Goal: Task Accomplishment & Management: Use online tool/utility

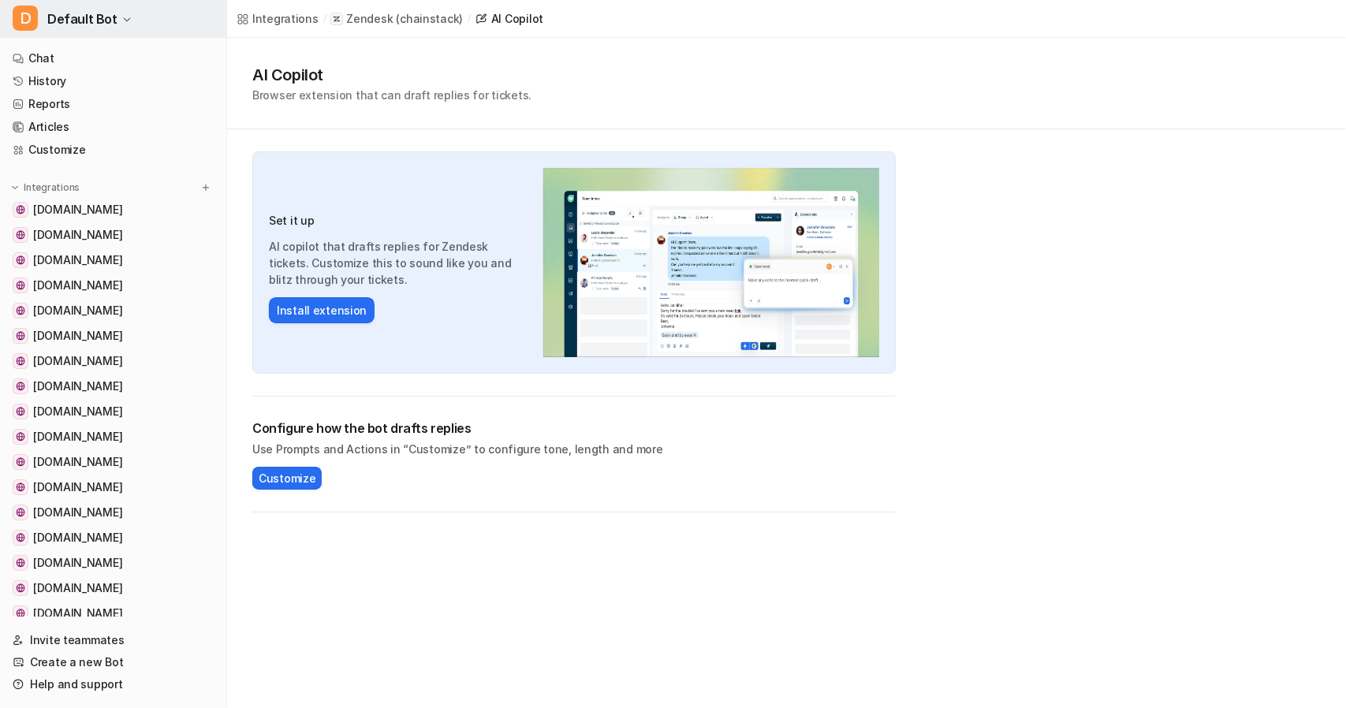
click at [77, 15] on span "Default Bot" at bounding box center [82, 19] width 70 height 22
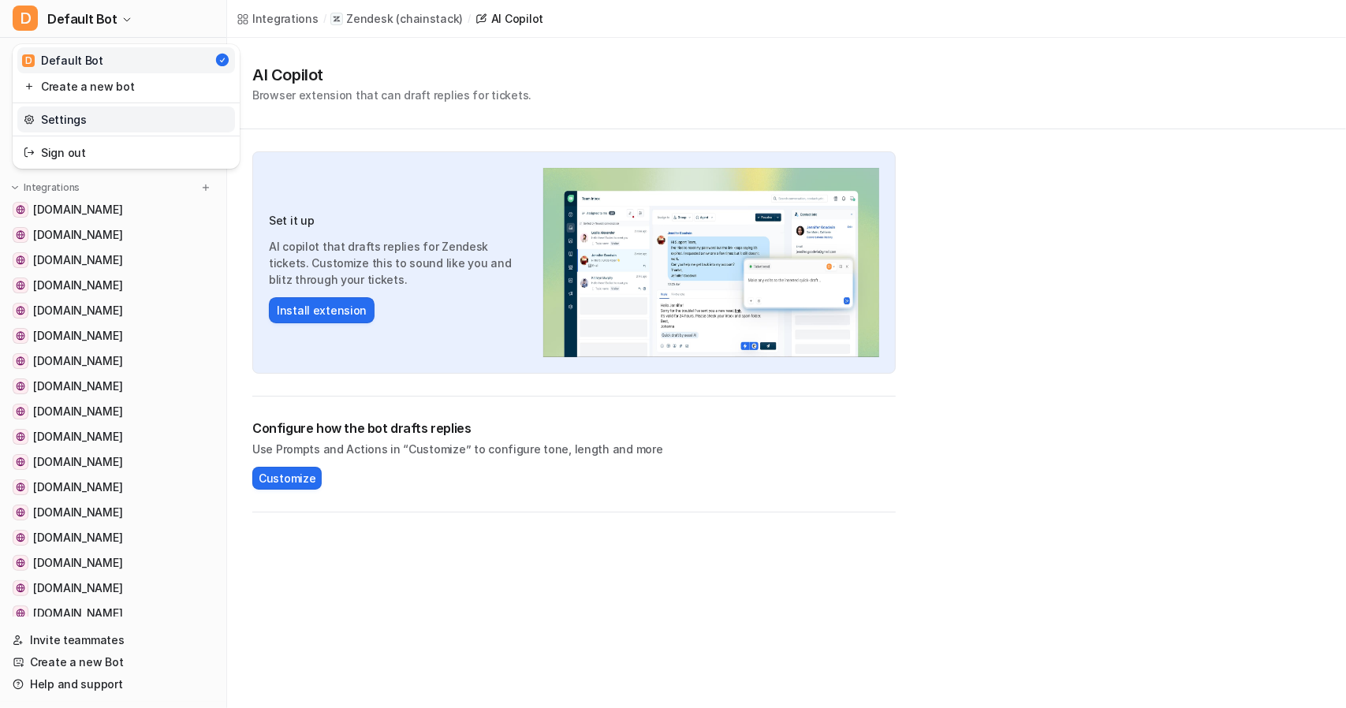
click at [70, 123] on link "Settings" at bounding box center [126, 119] width 218 height 26
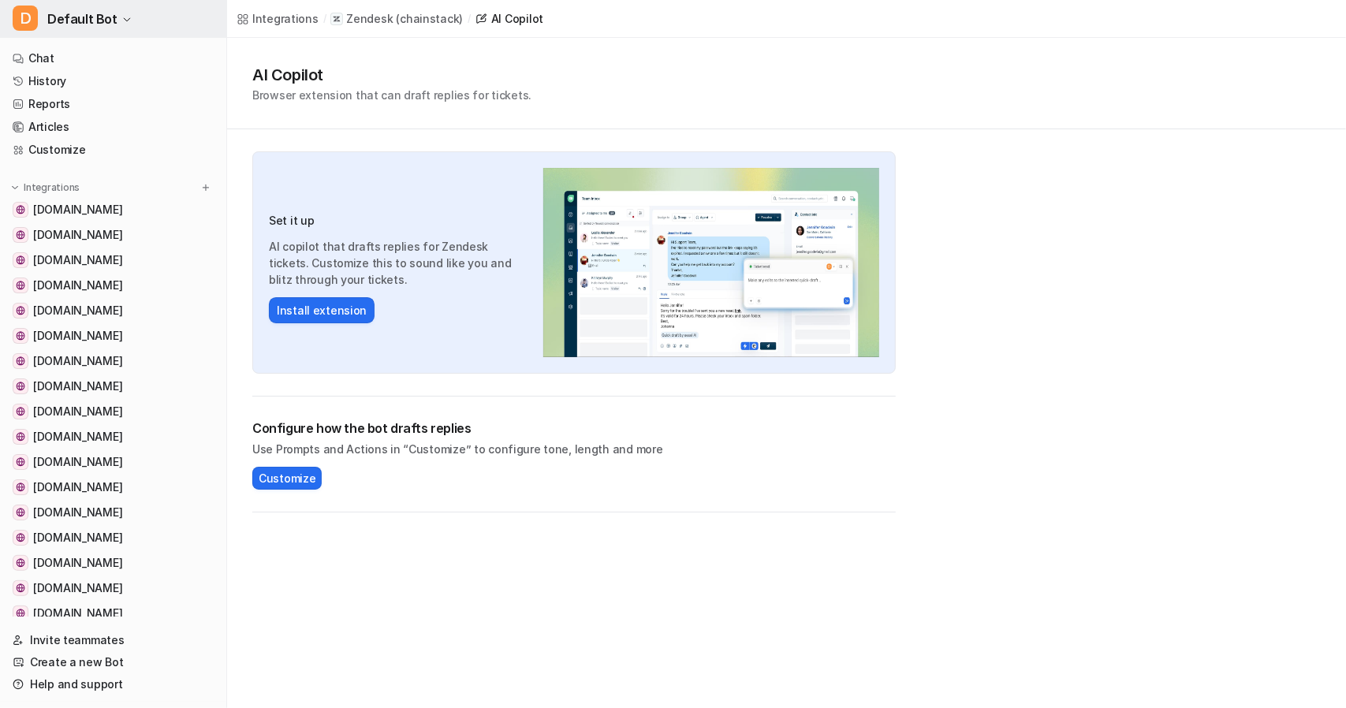
click at [125, 22] on icon "button" at bounding box center [126, 19] width 9 height 9
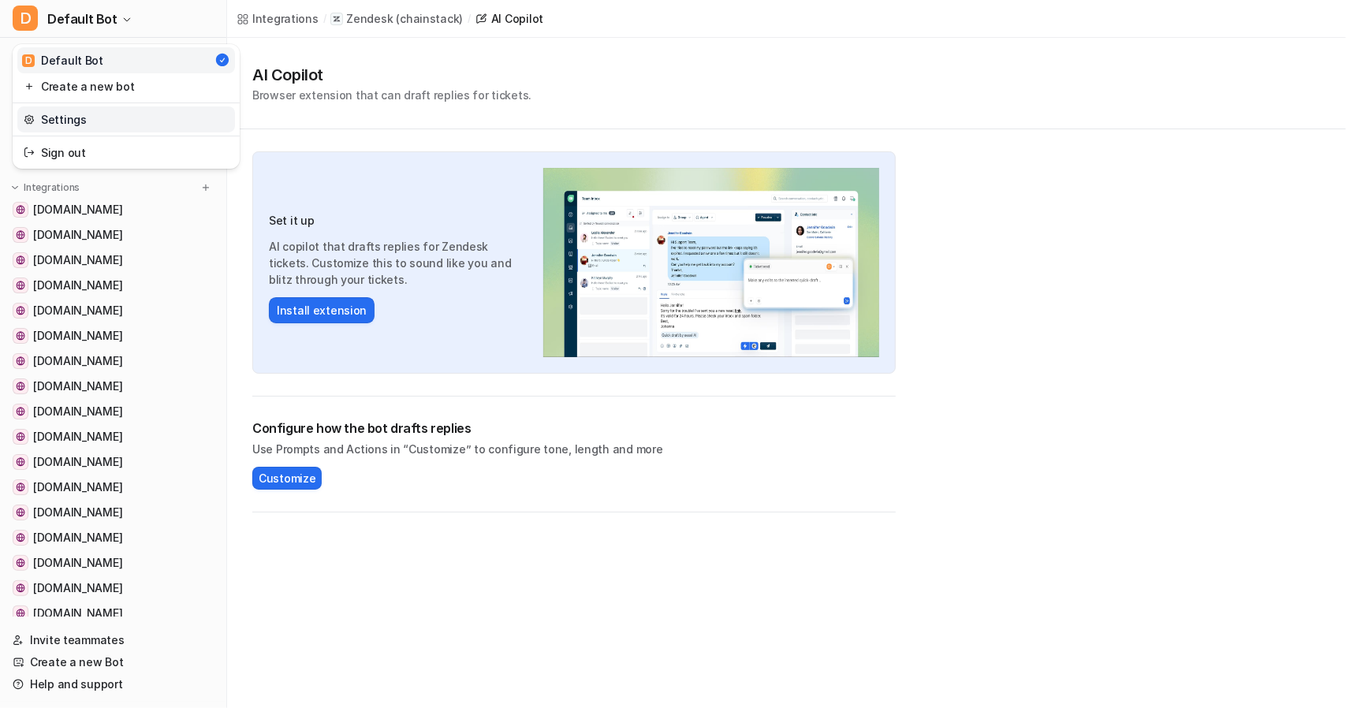
click at [60, 122] on link "Settings" at bounding box center [126, 119] width 218 height 26
click at [55, 80] on link "History" at bounding box center [113, 81] width 214 height 22
click at [37, 80] on link "History" at bounding box center [113, 81] width 214 height 22
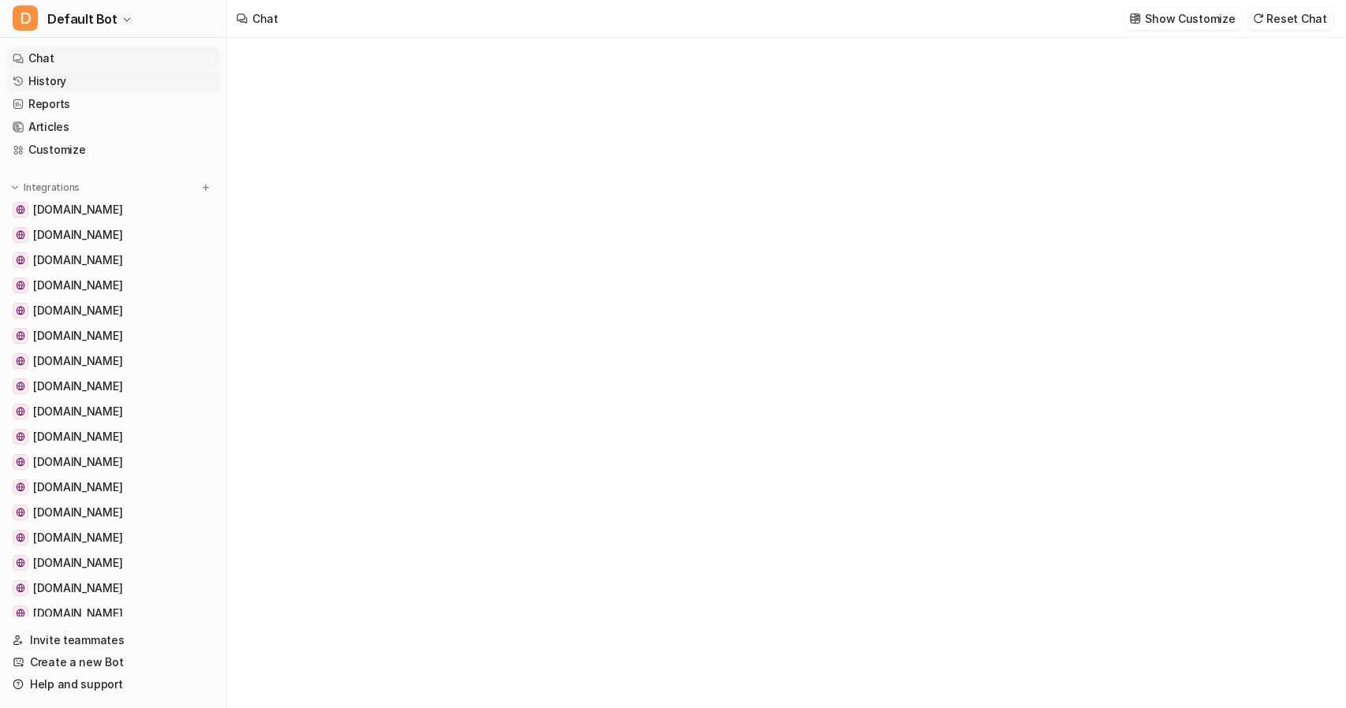
click at [43, 79] on link "History" at bounding box center [113, 81] width 214 height 22
click at [43, 80] on link "History" at bounding box center [113, 81] width 214 height 22
click at [50, 80] on link "History" at bounding box center [113, 81] width 214 height 22
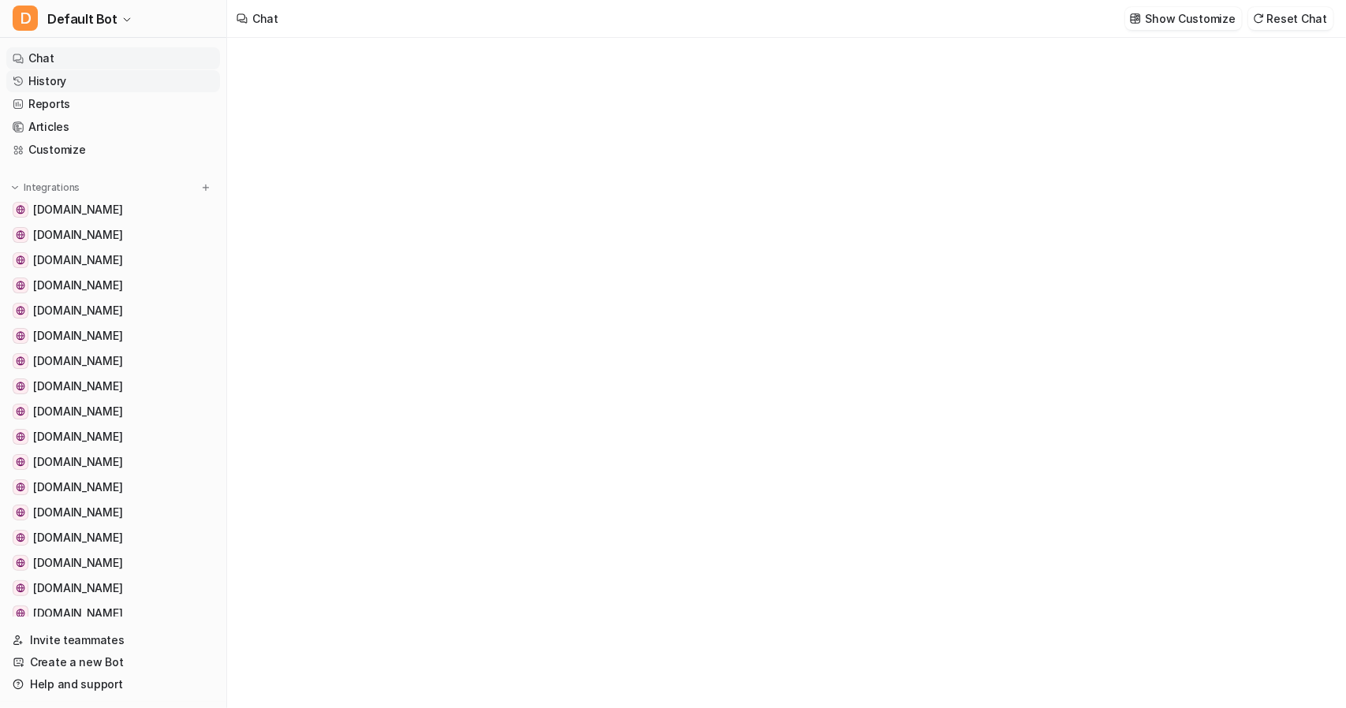
click at [50, 80] on link "History" at bounding box center [113, 81] width 214 height 22
type textarea "**********"
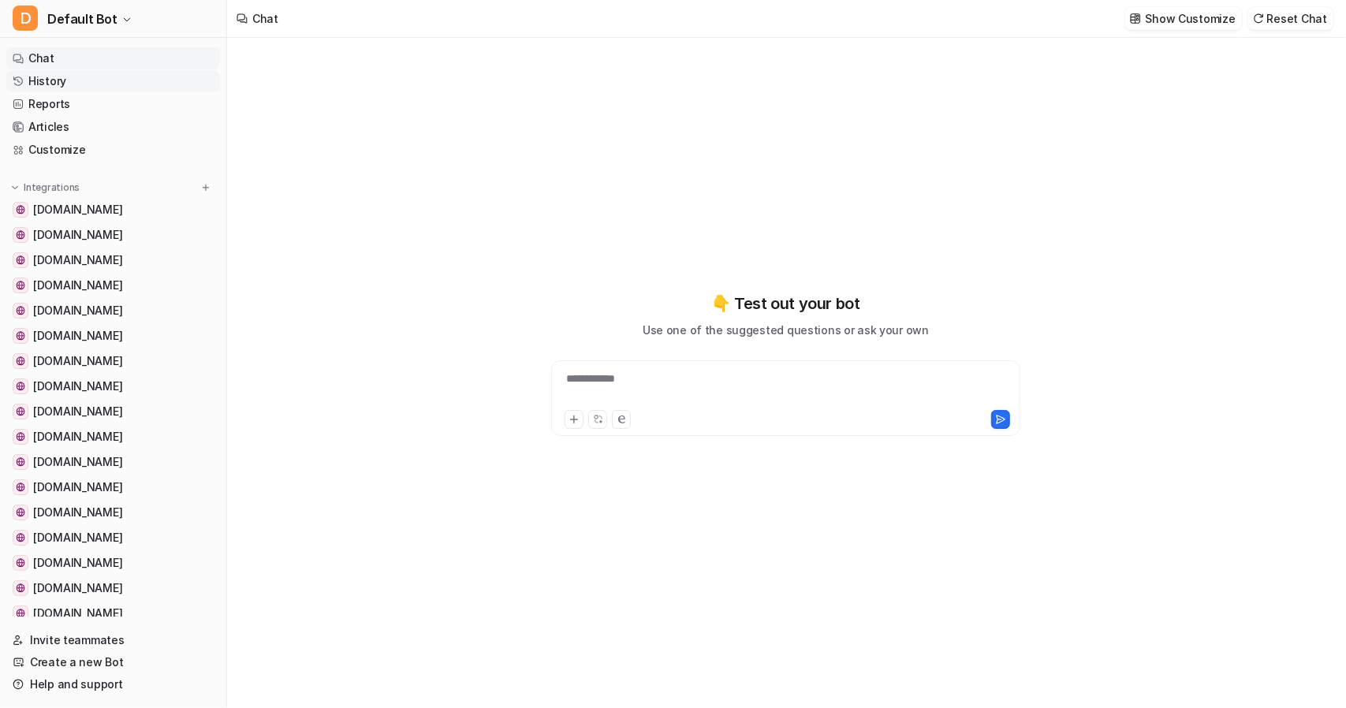
click at [43, 80] on link "History" at bounding box center [113, 81] width 214 height 22
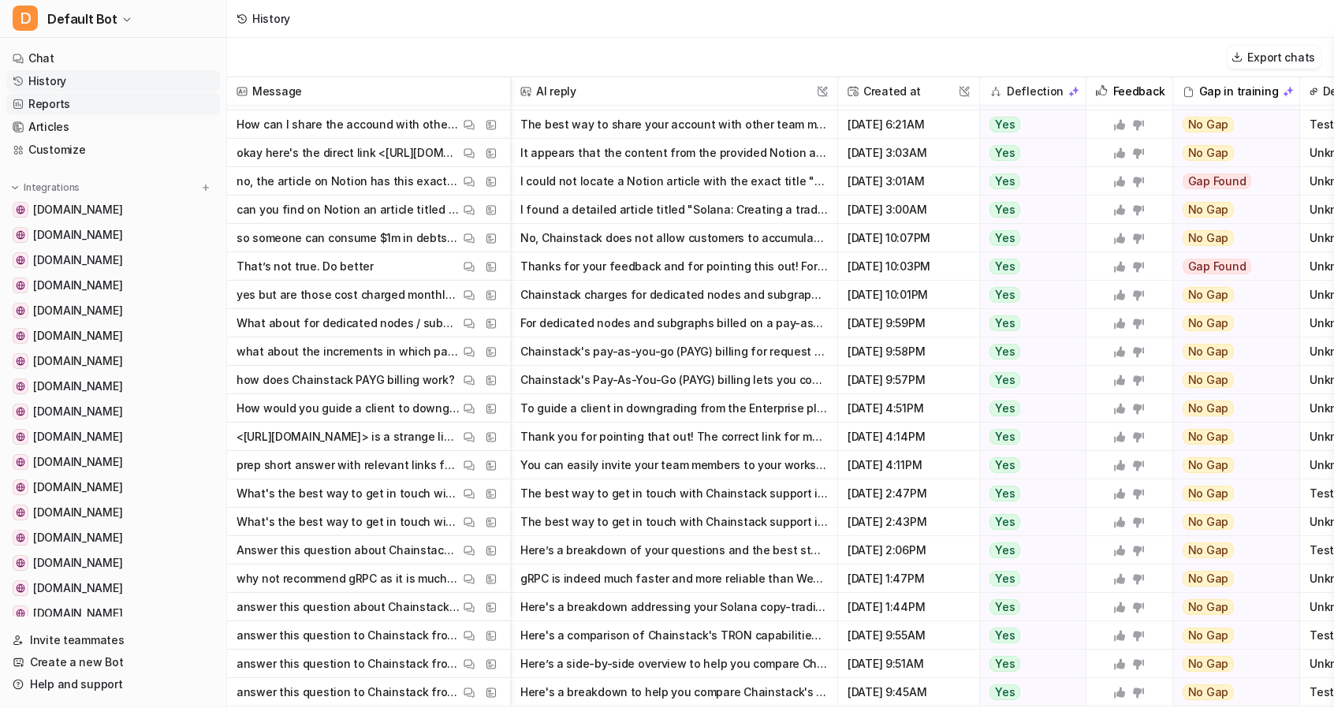
click at [47, 106] on link "Reports" at bounding box center [113, 104] width 214 height 22
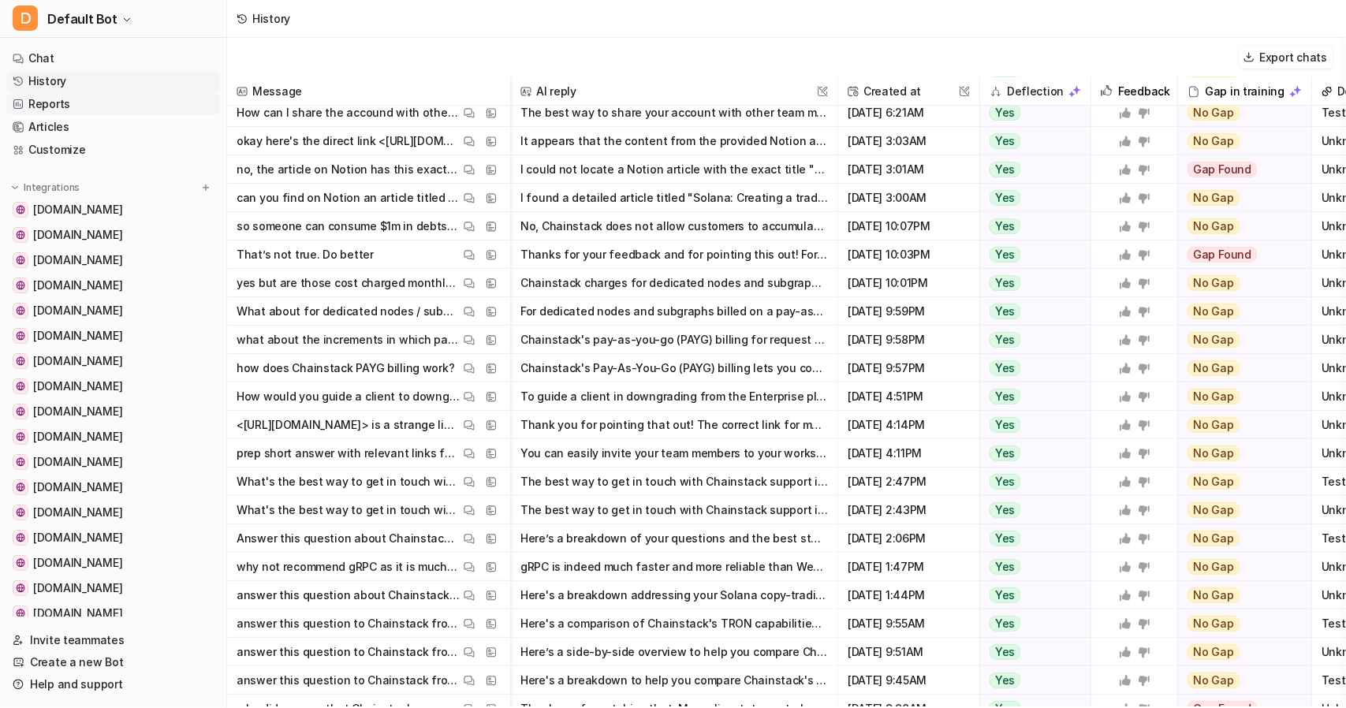
click at [52, 99] on link "Reports" at bounding box center [113, 104] width 214 height 22
click at [55, 100] on link "Reports" at bounding box center [113, 104] width 214 height 22
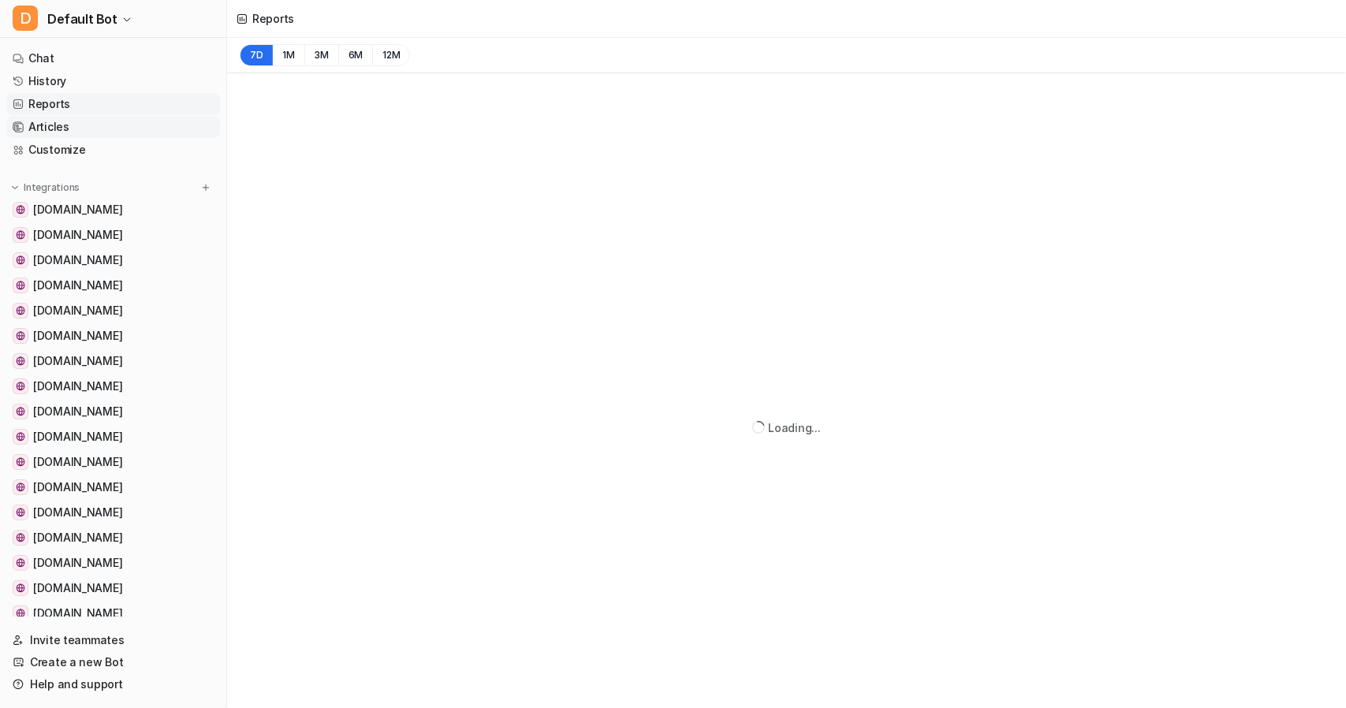
click at [54, 115] on ul "Chat History Reports Articles Customize" at bounding box center [113, 104] width 214 height 114
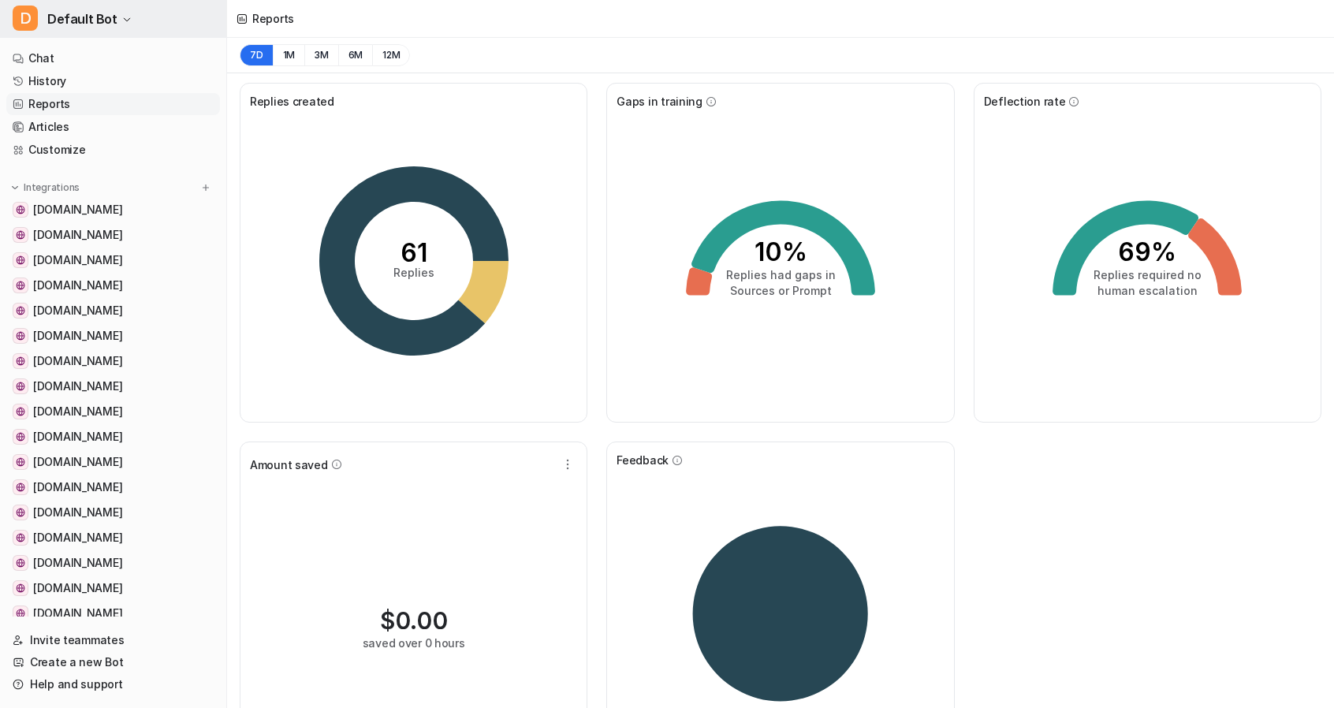
click at [122, 19] on icon "button" at bounding box center [126, 19] width 9 height 9
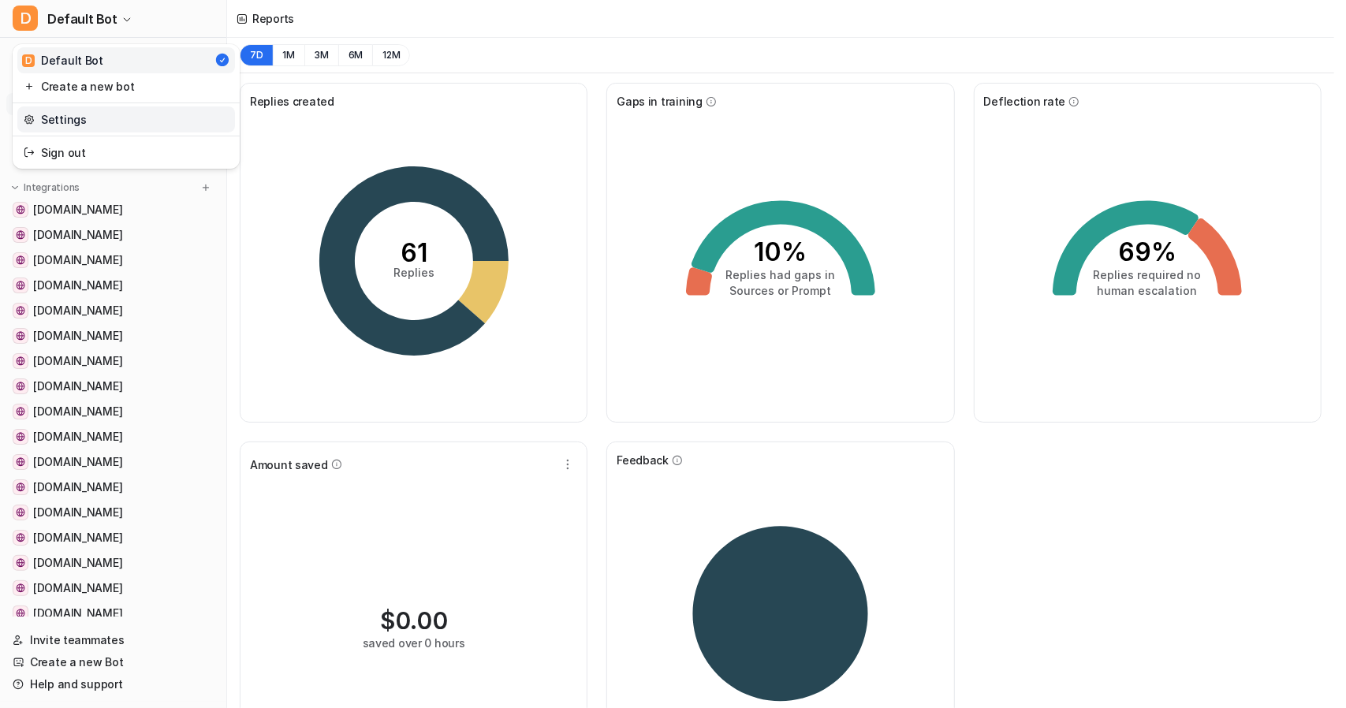
click at [55, 117] on link "Settings" at bounding box center [126, 119] width 218 height 26
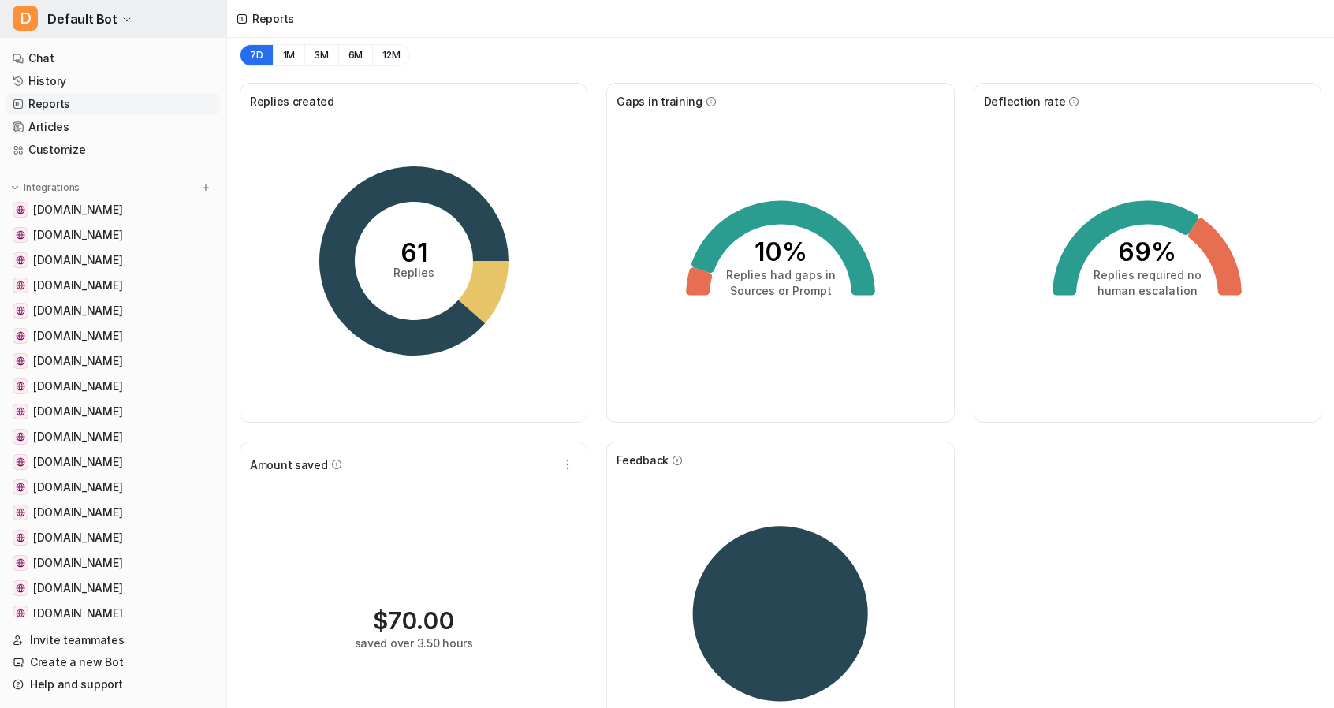
click at [122, 21] on icon "button" at bounding box center [126, 19] width 9 height 9
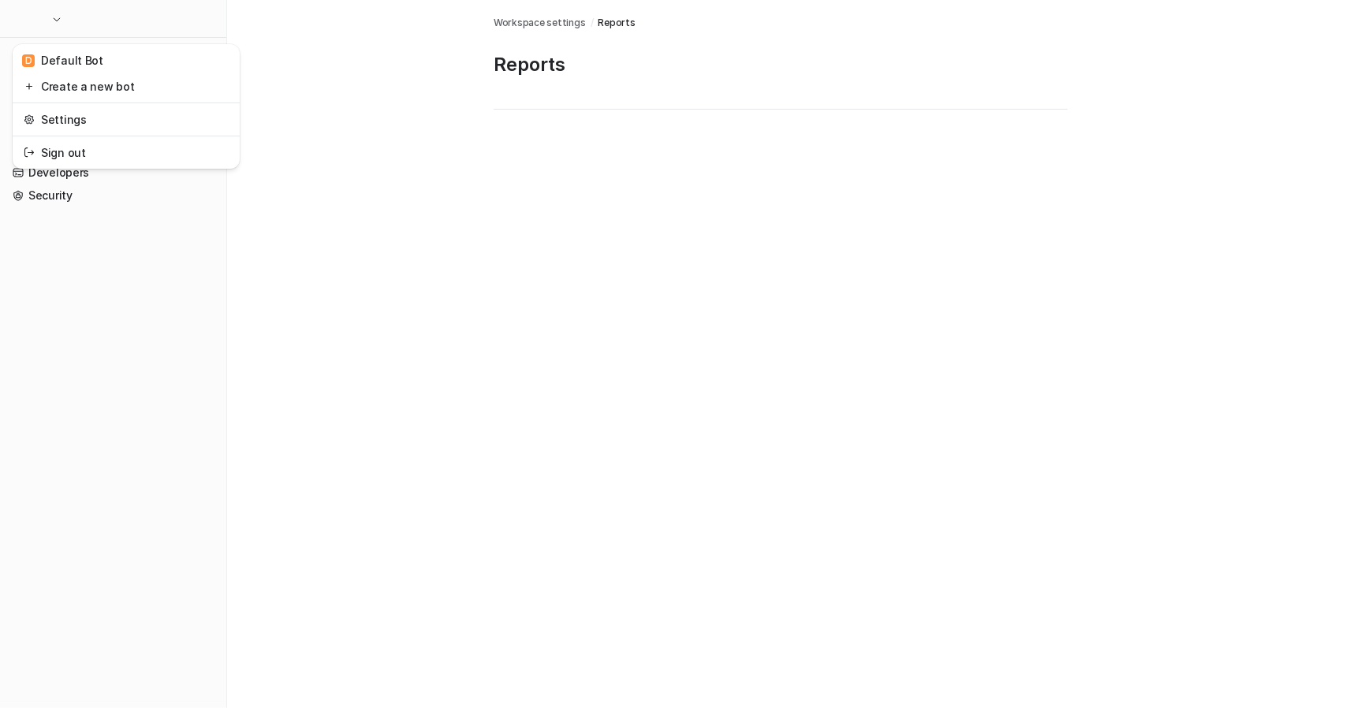
click at [285, 315] on div "D Default Bot Create a new bot Settings Sign out General Bots Plans Billing Mem…" at bounding box center [667, 354] width 1334 height 708
click at [42, 126] on link "Billing" at bounding box center [113, 127] width 214 height 22
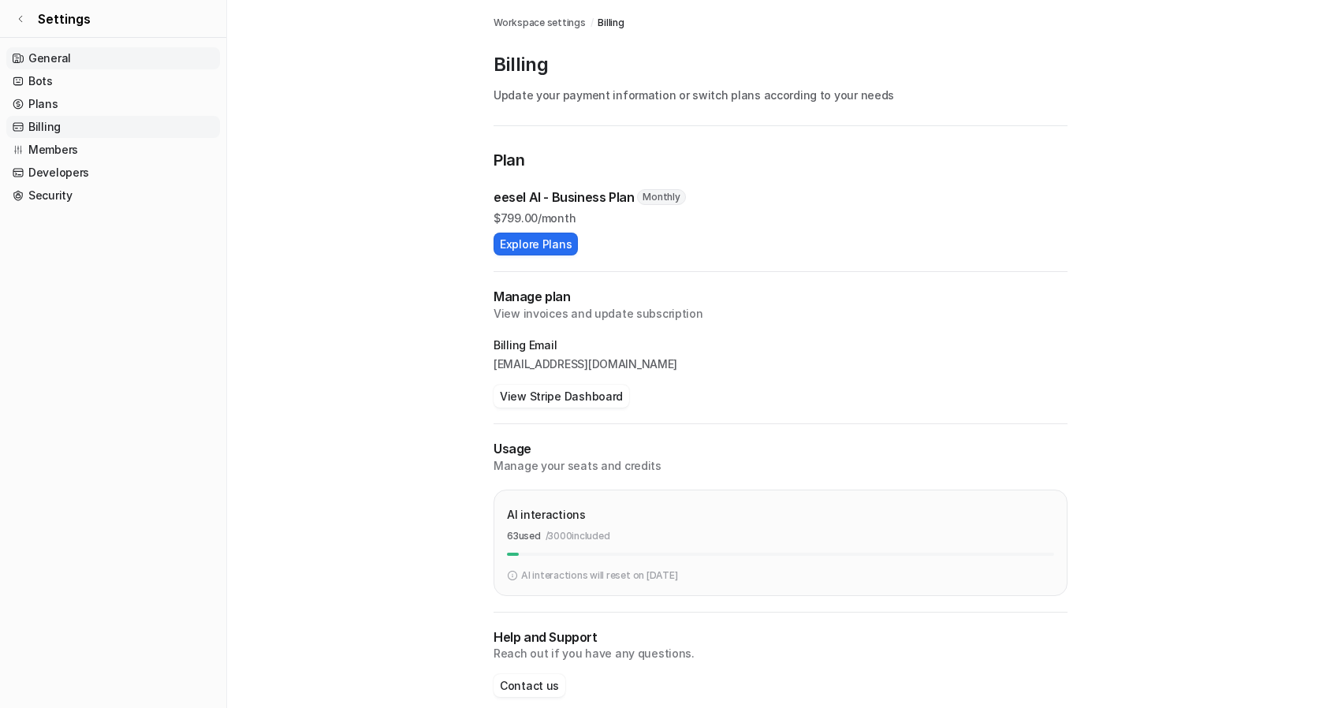
click at [46, 52] on link "General" at bounding box center [113, 58] width 214 height 22
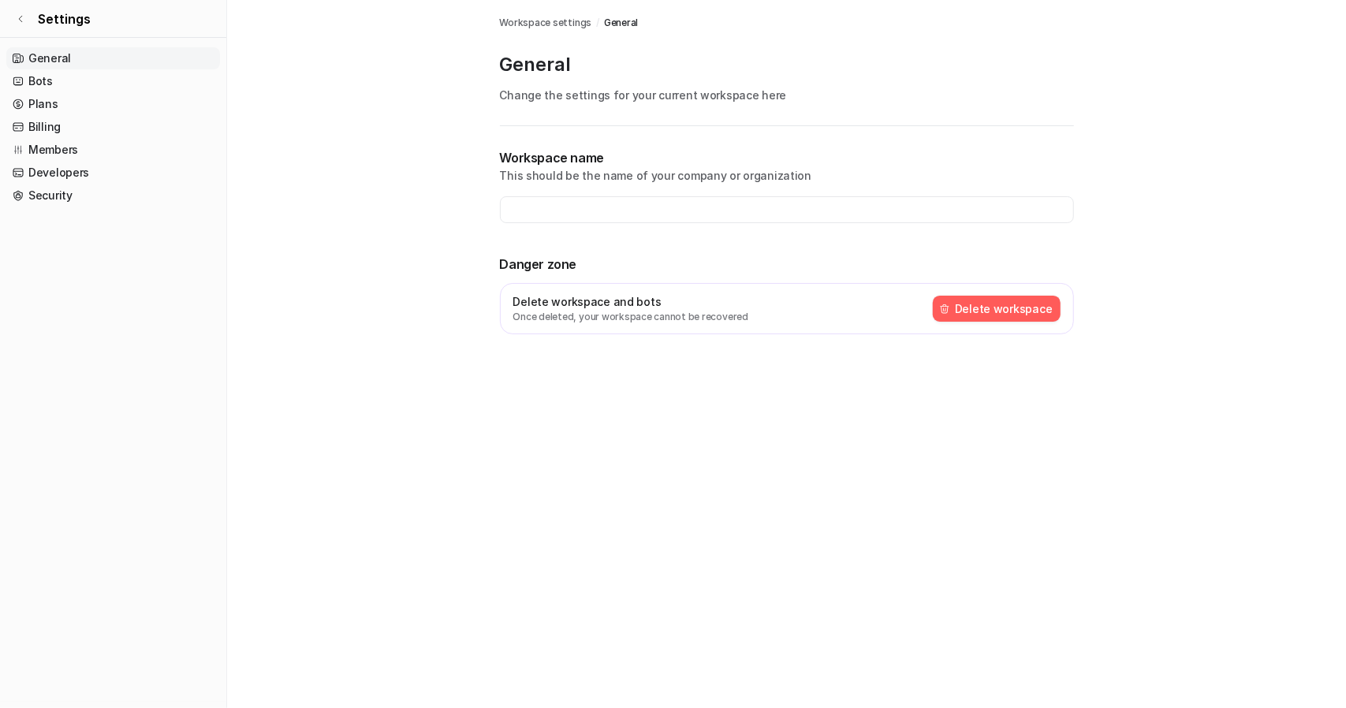
type input "**********"
click at [43, 76] on link "Bots" at bounding box center [113, 81] width 214 height 22
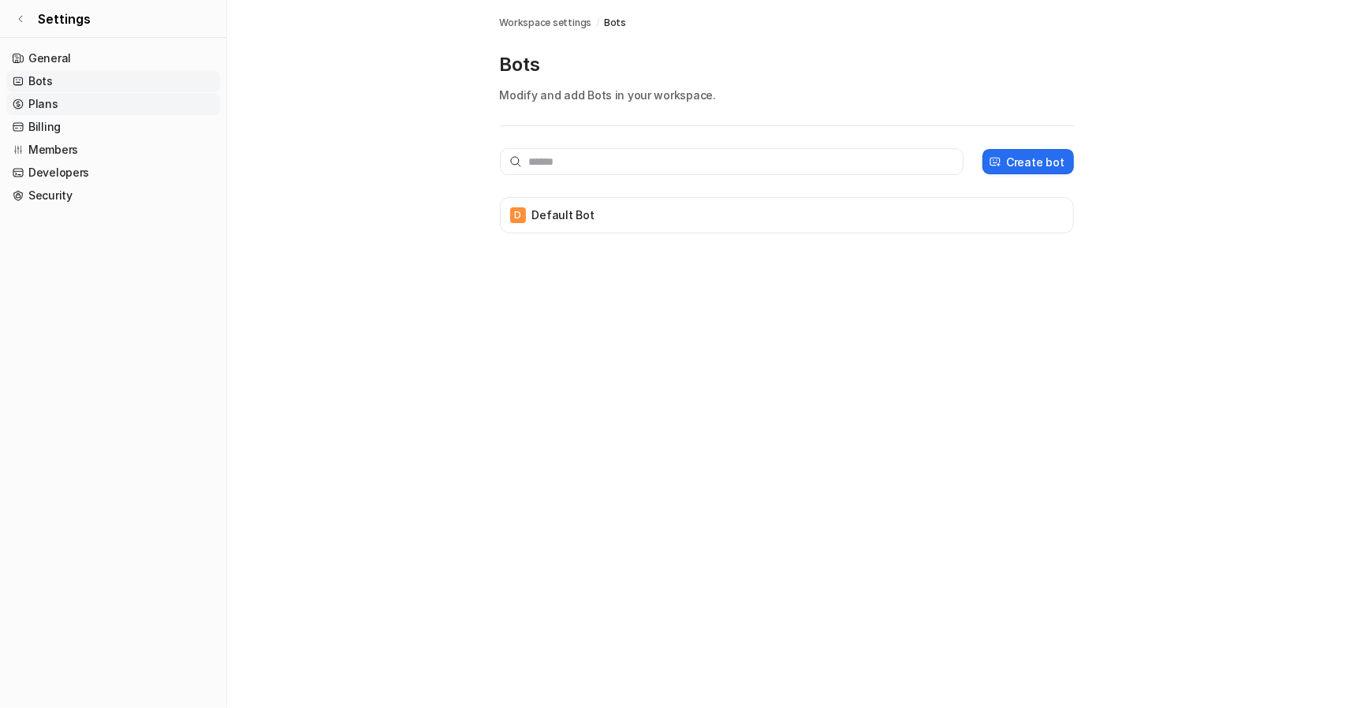
click at [37, 95] on link "Plans" at bounding box center [113, 104] width 214 height 22
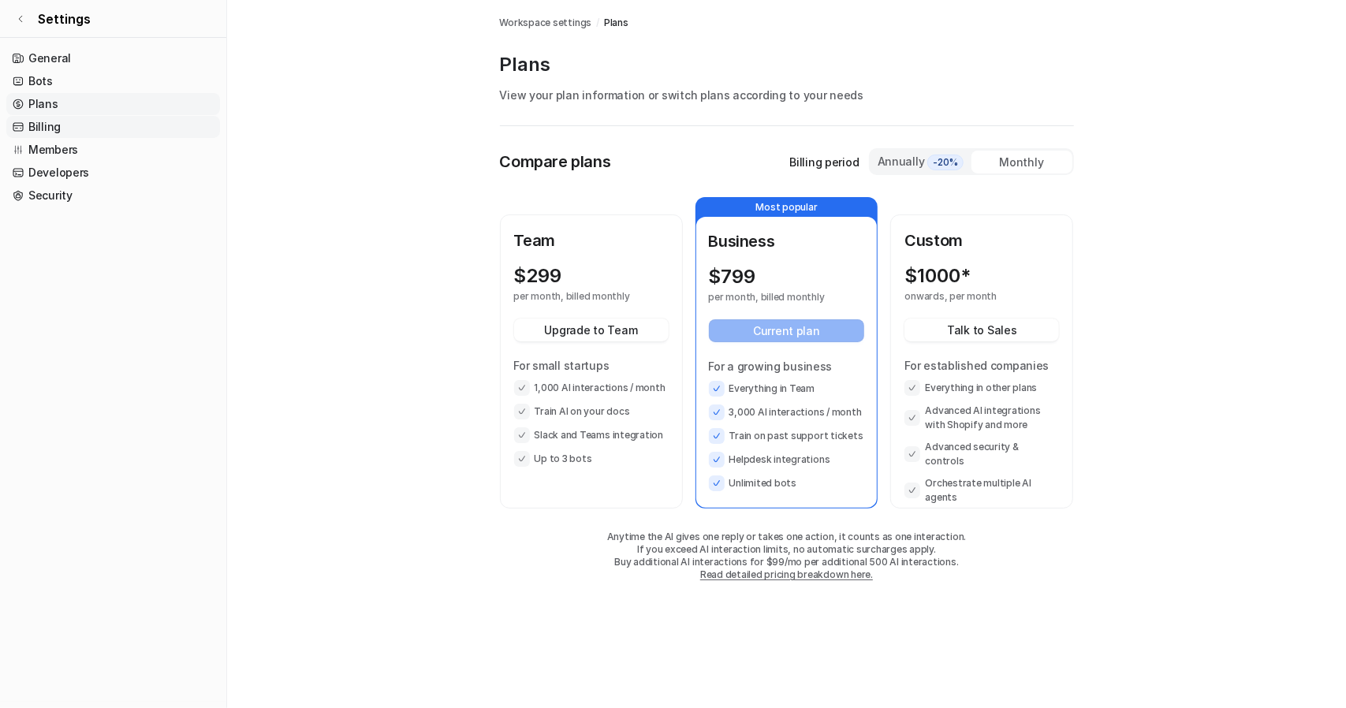
click at [36, 124] on link "Billing" at bounding box center [113, 127] width 214 height 22
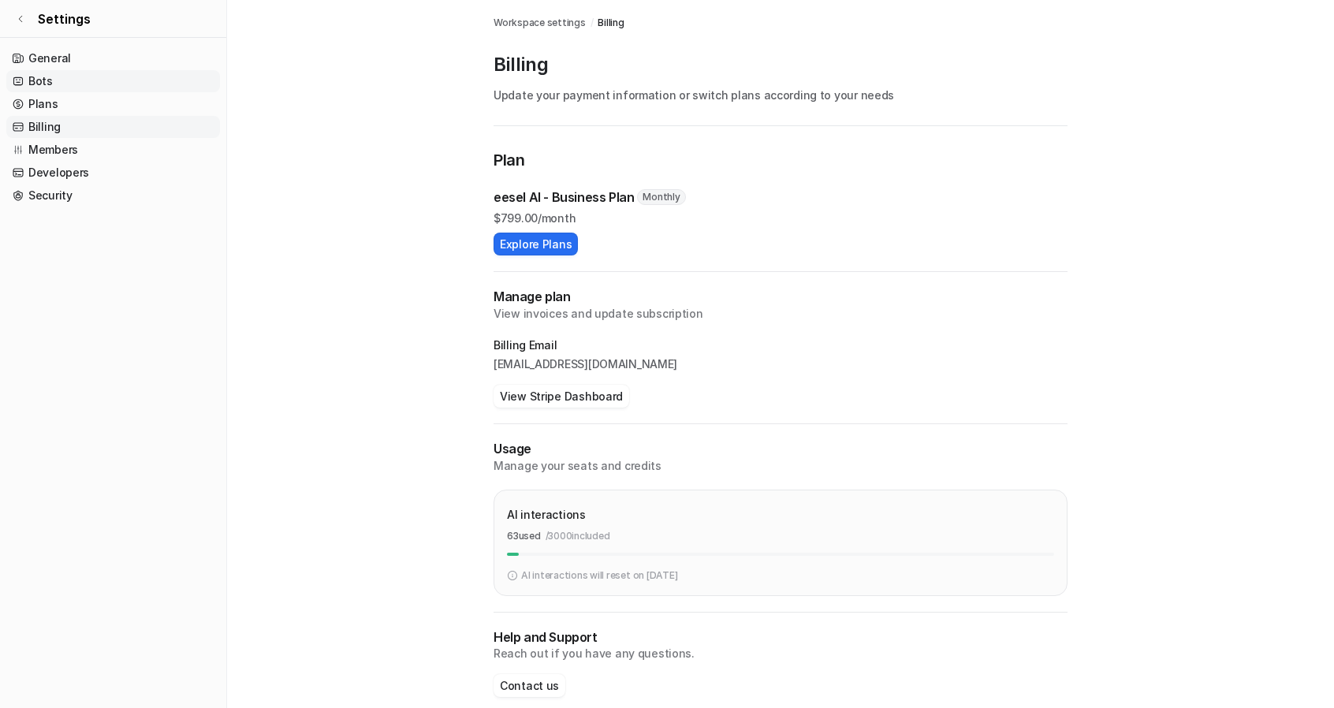
click at [41, 71] on link "Bots" at bounding box center [113, 81] width 214 height 22
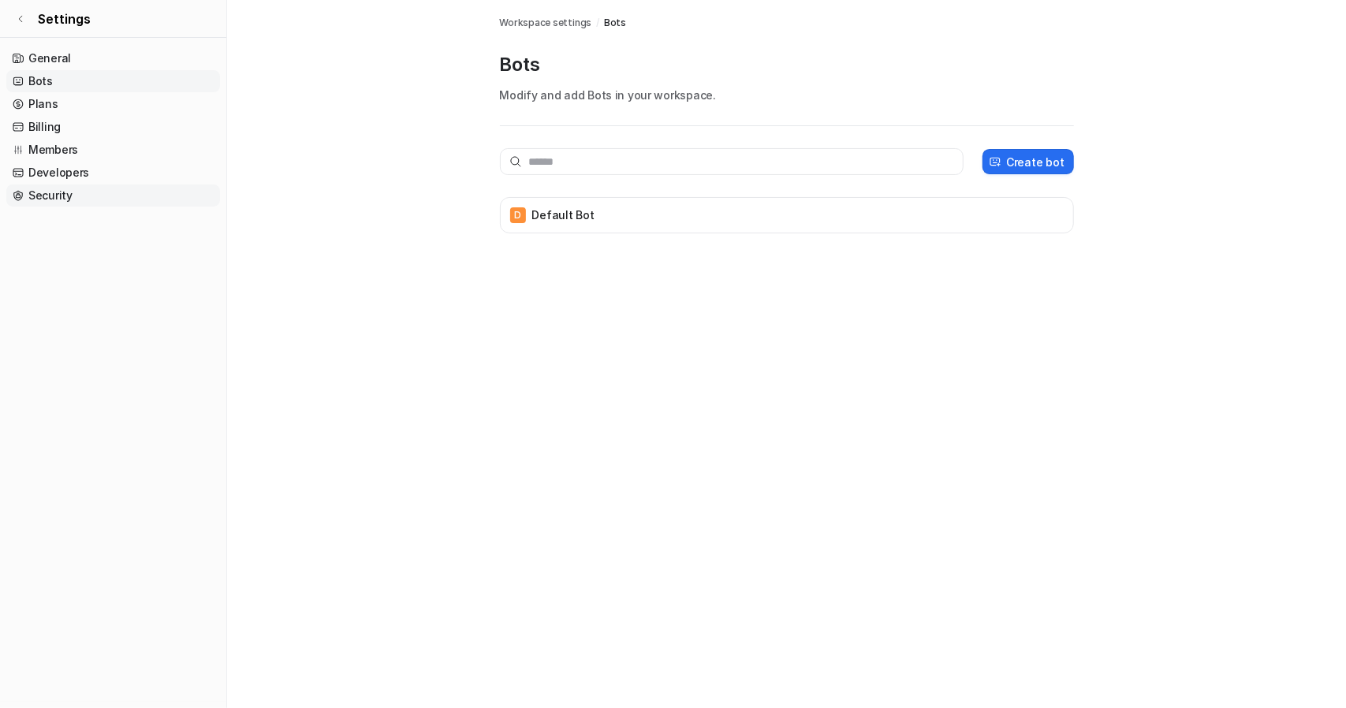
click at [40, 196] on link "Security" at bounding box center [113, 196] width 214 height 22
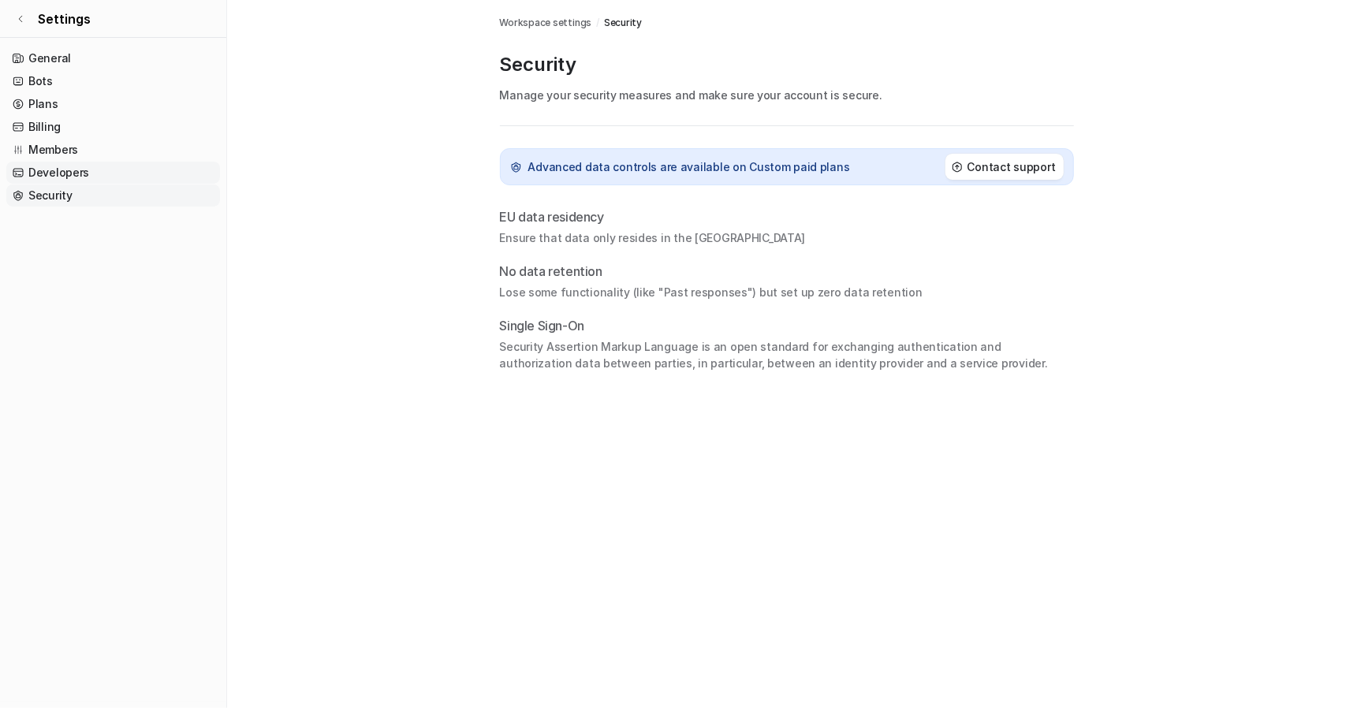
click at [44, 176] on link "Developers" at bounding box center [113, 173] width 214 height 22
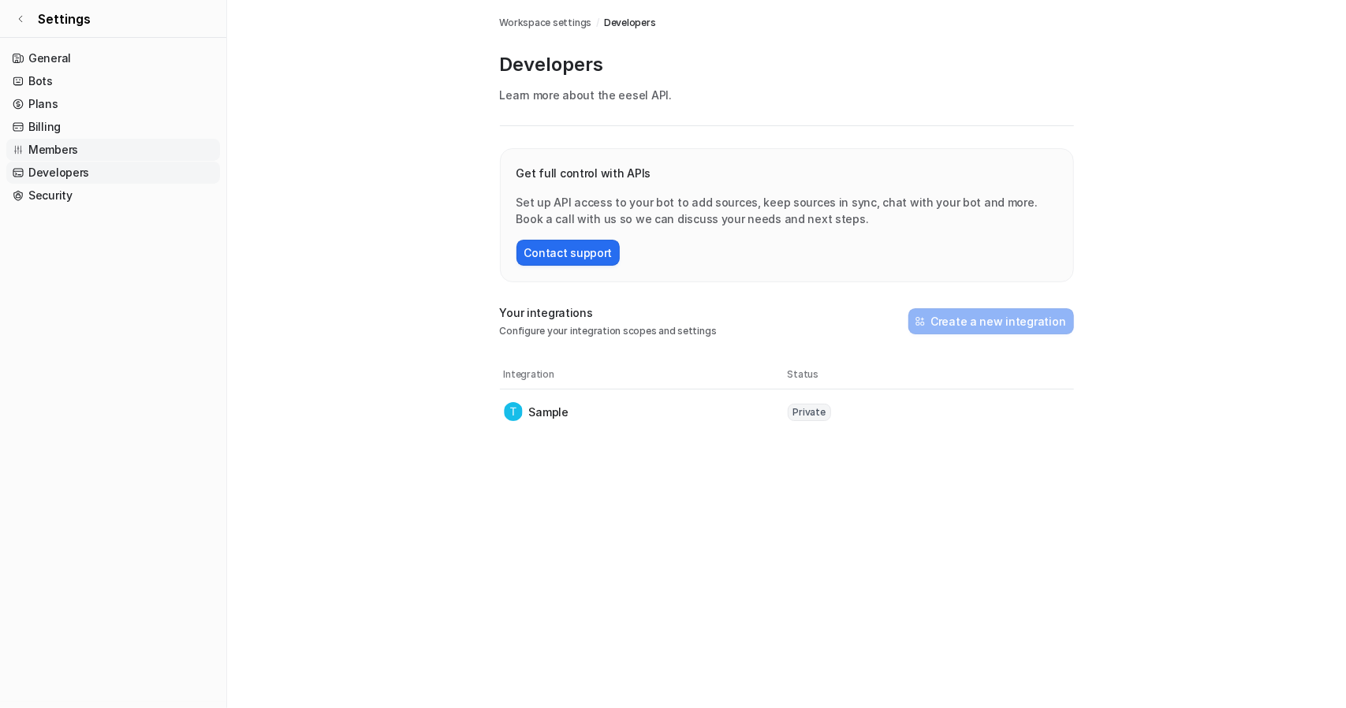
click at [46, 141] on link "Members" at bounding box center [113, 150] width 214 height 22
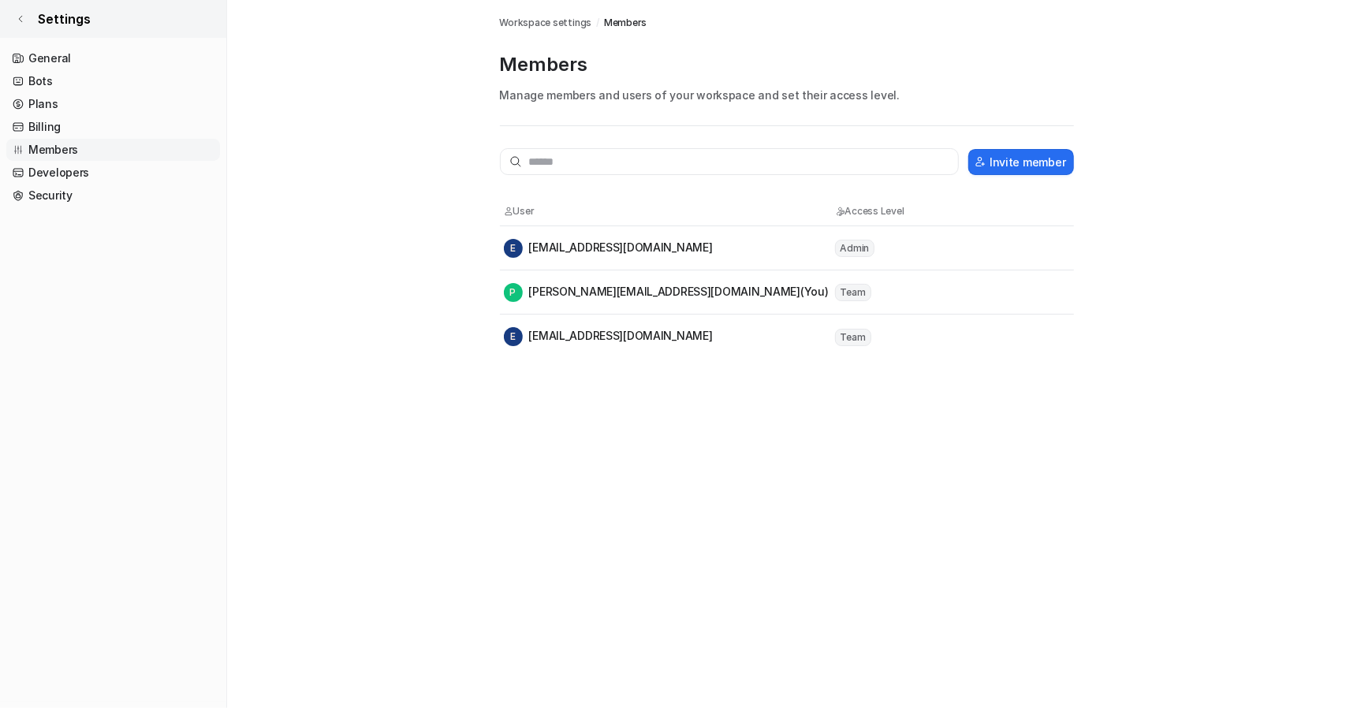
click at [24, 17] on icon at bounding box center [20, 18] width 9 height 9
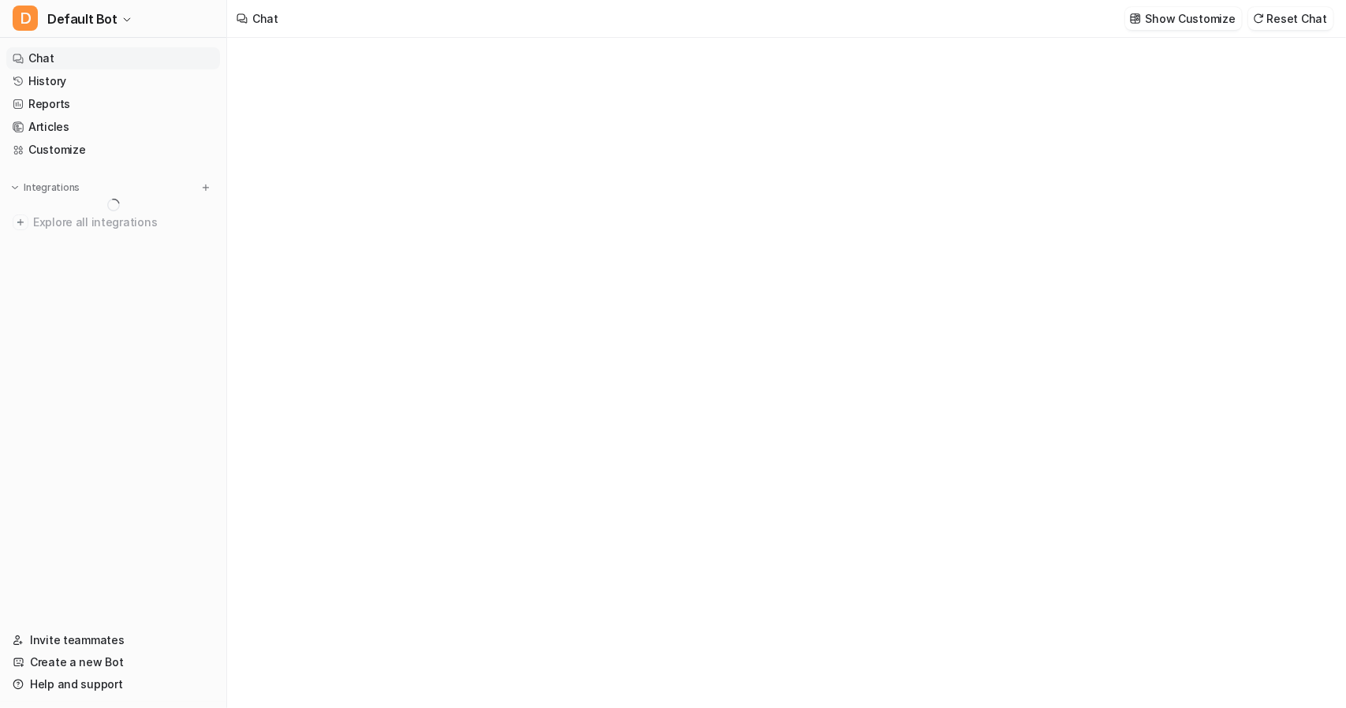
type textarea "**********"
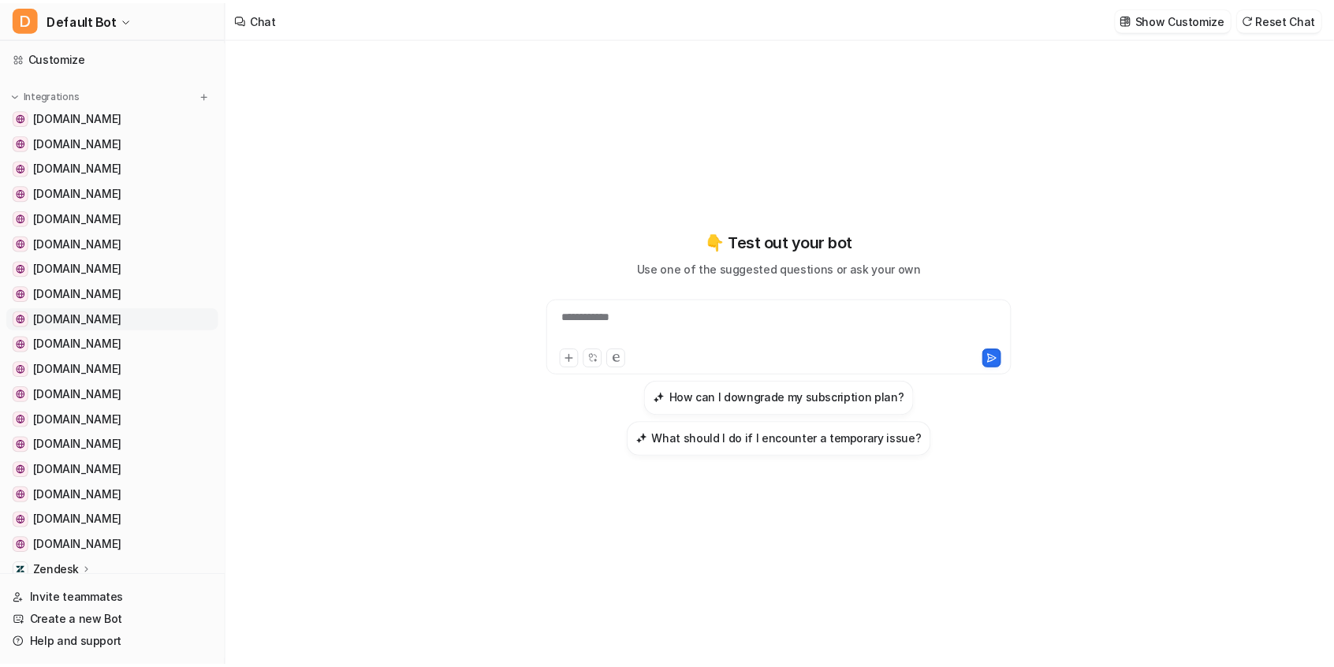
scroll to position [222, 0]
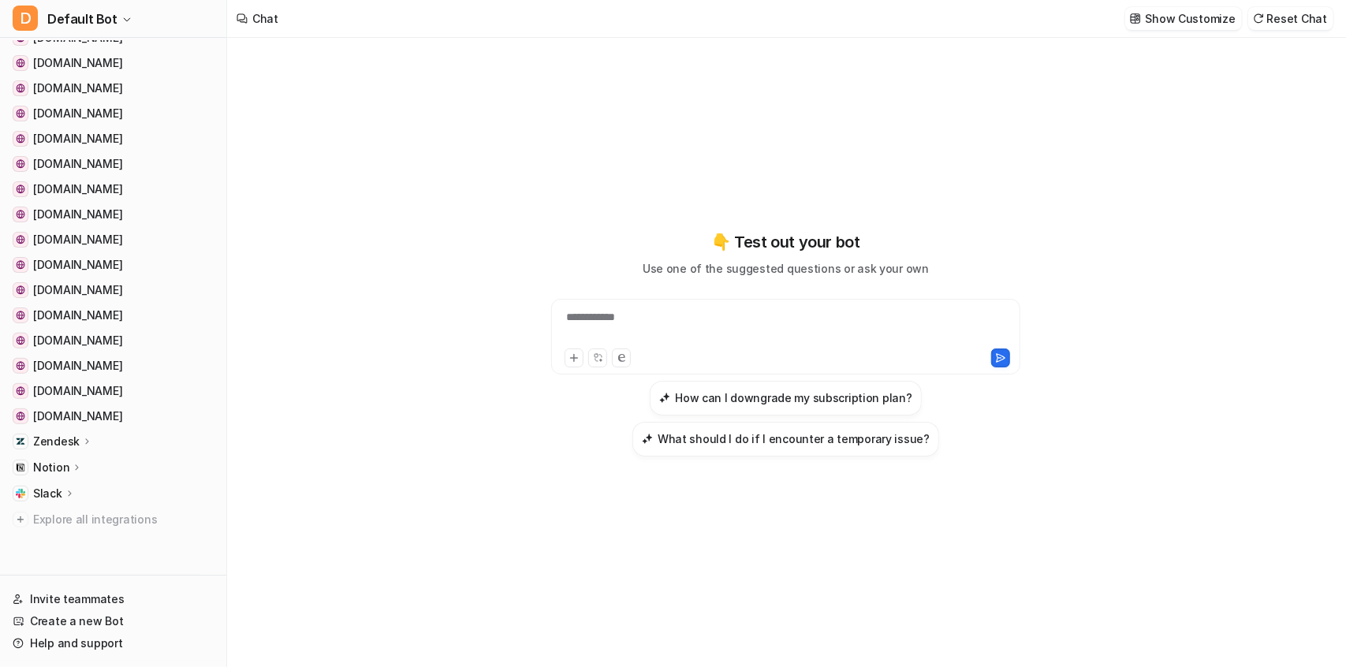
click at [71, 444] on p "Zendesk" at bounding box center [56, 442] width 47 height 16
click at [62, 463] on p "Overview" at bounding box center [70, 465] width 50 height 16
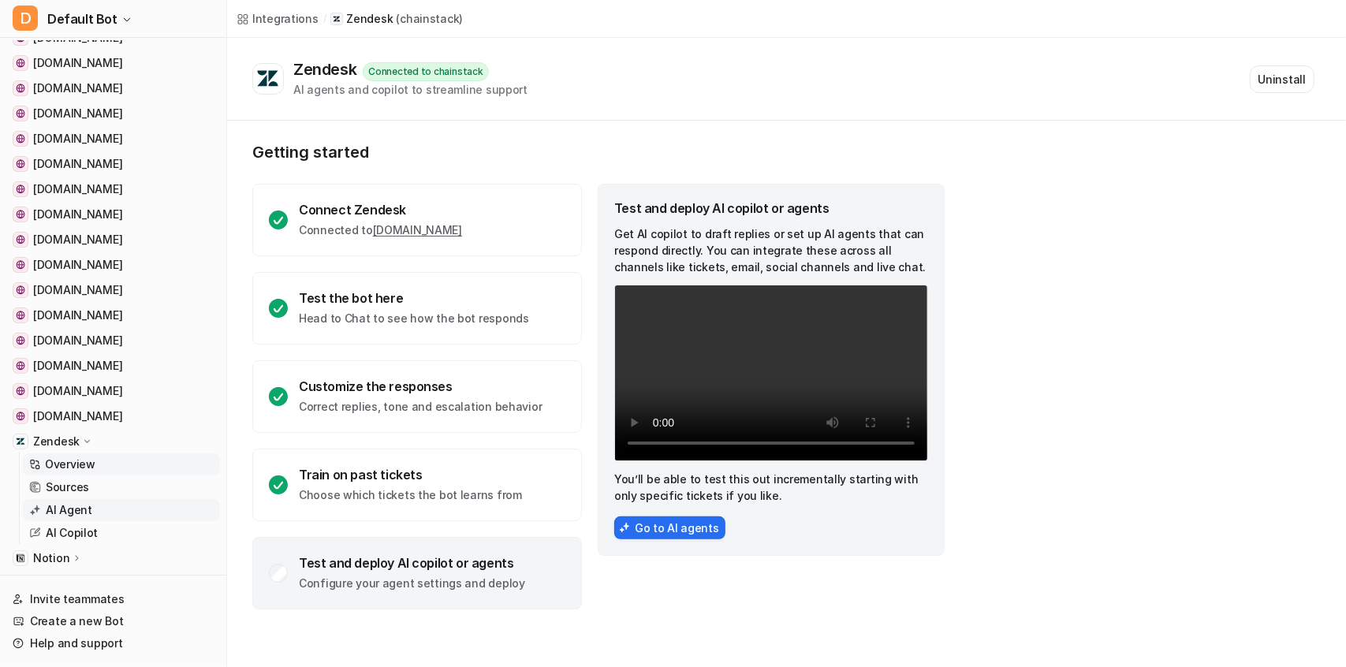
click at [69, 512] on p "AI Agent" at bounding box center [69, 510] width 47 height 16
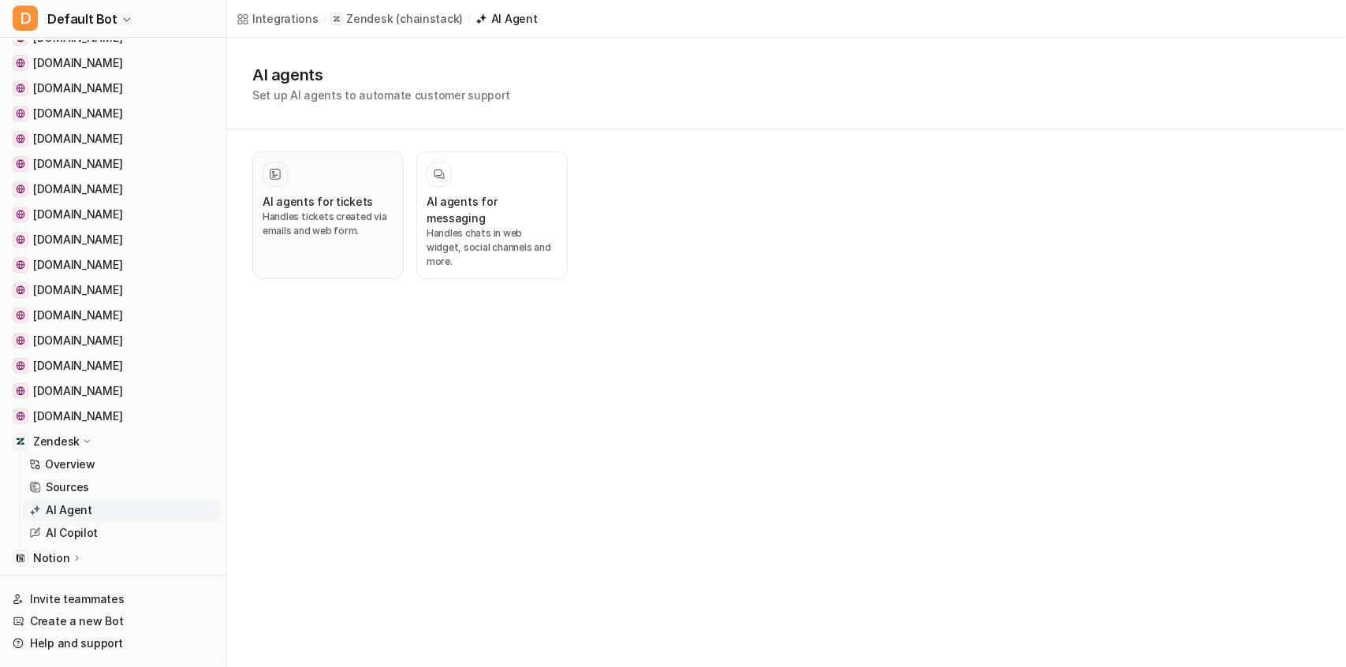
click at [318, 202] on h3 "AI agents for tickets" at bounding box center [318, 201] width 110 height 17
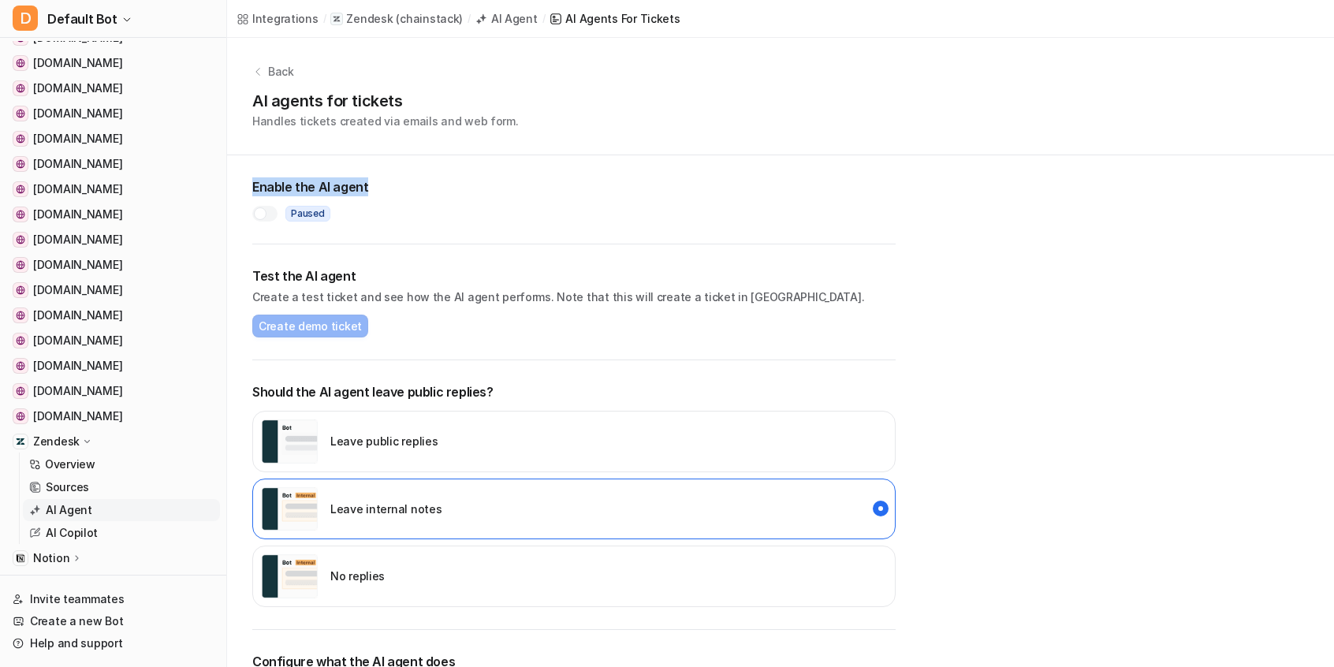
drag, startPoint x: 252, startPoint y: 181, endPoint x: 370, endPoint y: 188, distance: 117.8
click at [370, 188] on h2 "Enable the AI agent" at bounding box center [574, 186] width 644 height 19
click at [397, 203] on div "Paused" at bounding box center [574, 208] width 644 height 25
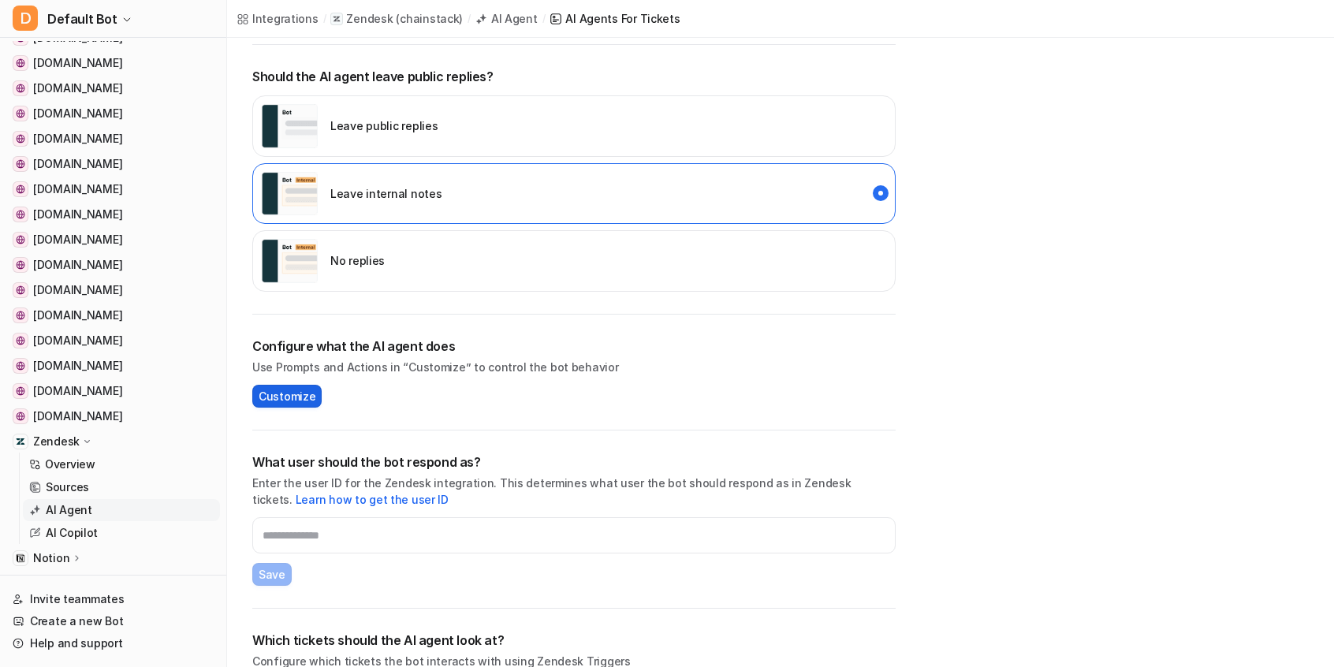
click at [268, 396] on span "Customize" at bounding box center [287, 396] width 57 height 17
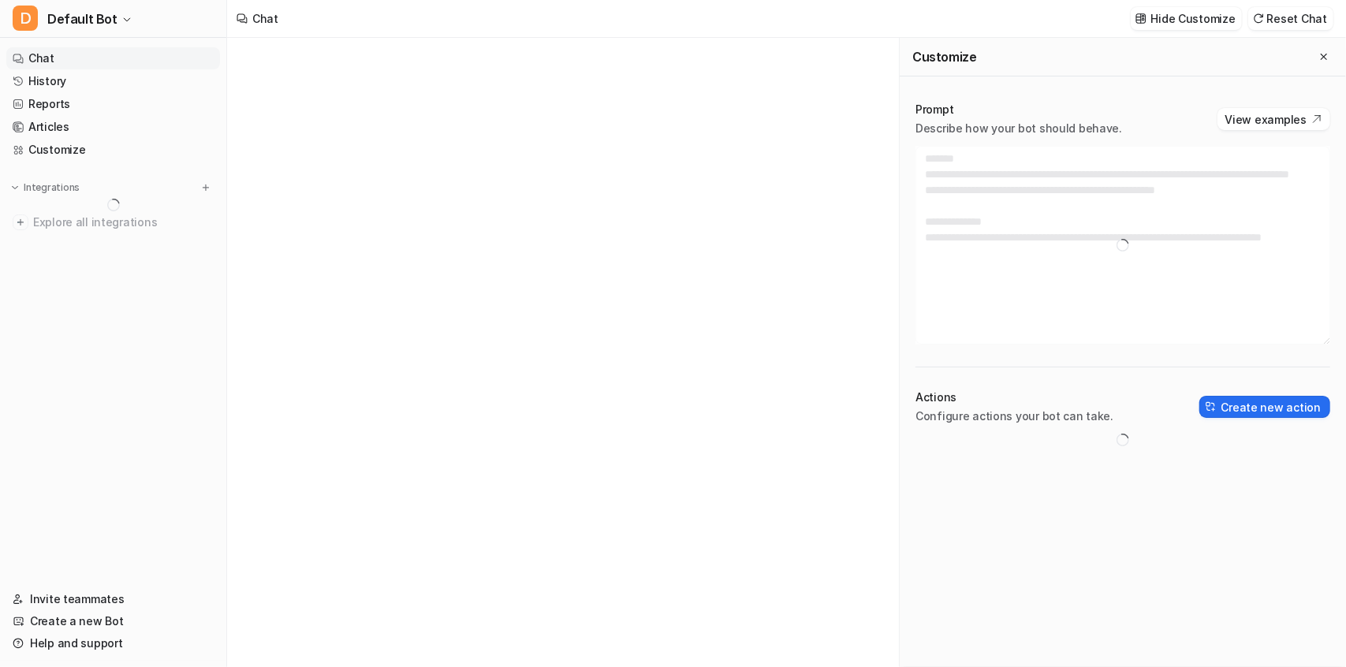
type textarea "**********"
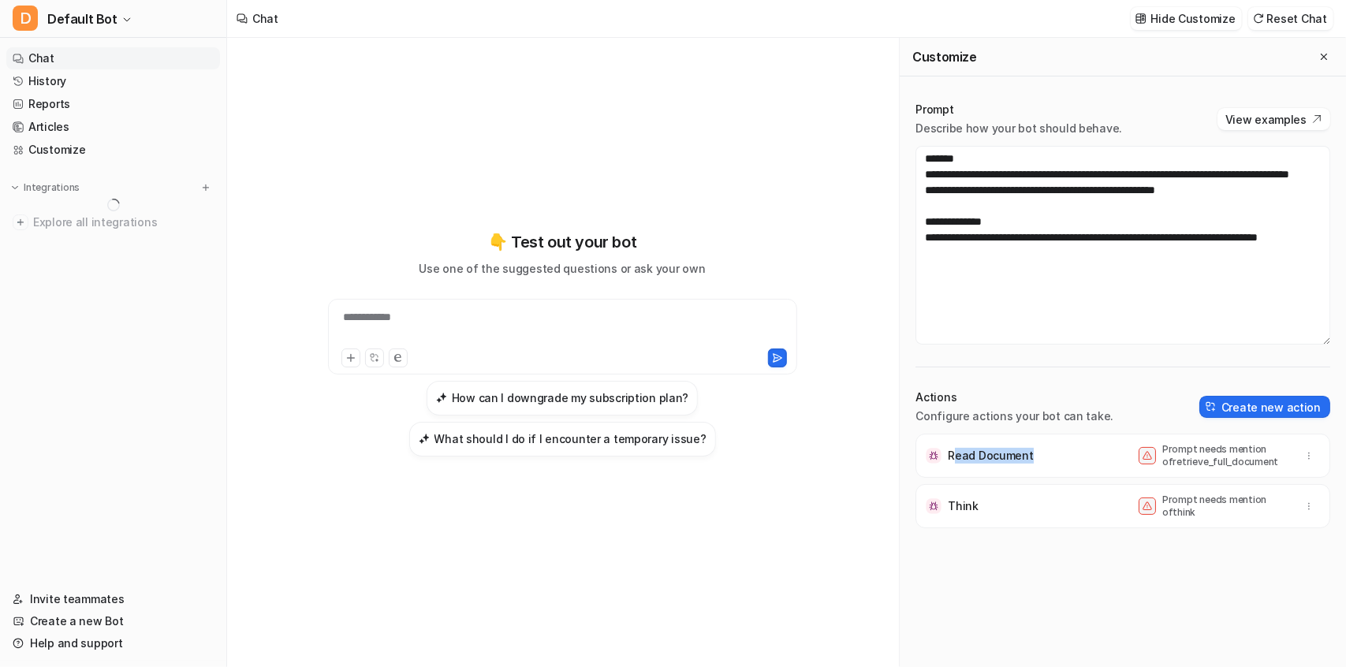
drag, startPoint x: 987, startPoint y: 456, endPoint x: 1028, endPoint y: 446, distance: 42.1
click at [1028, 446] on div "Read Document Prompt needs mention of retrieve_full_document" at bounding box center [1123, 456] width 401 height 44
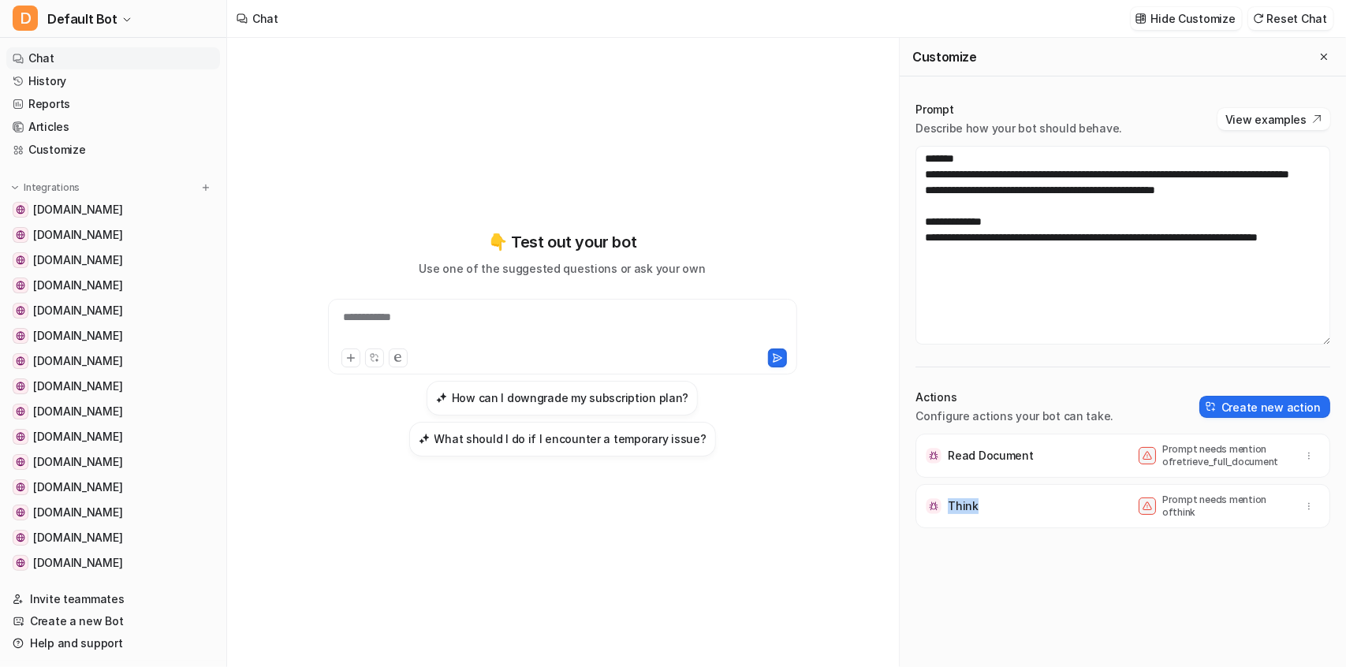
click at [999, 507] on div "Think Prompt needs mention of think" at bounding box center [1123, 506] width 401 height 44
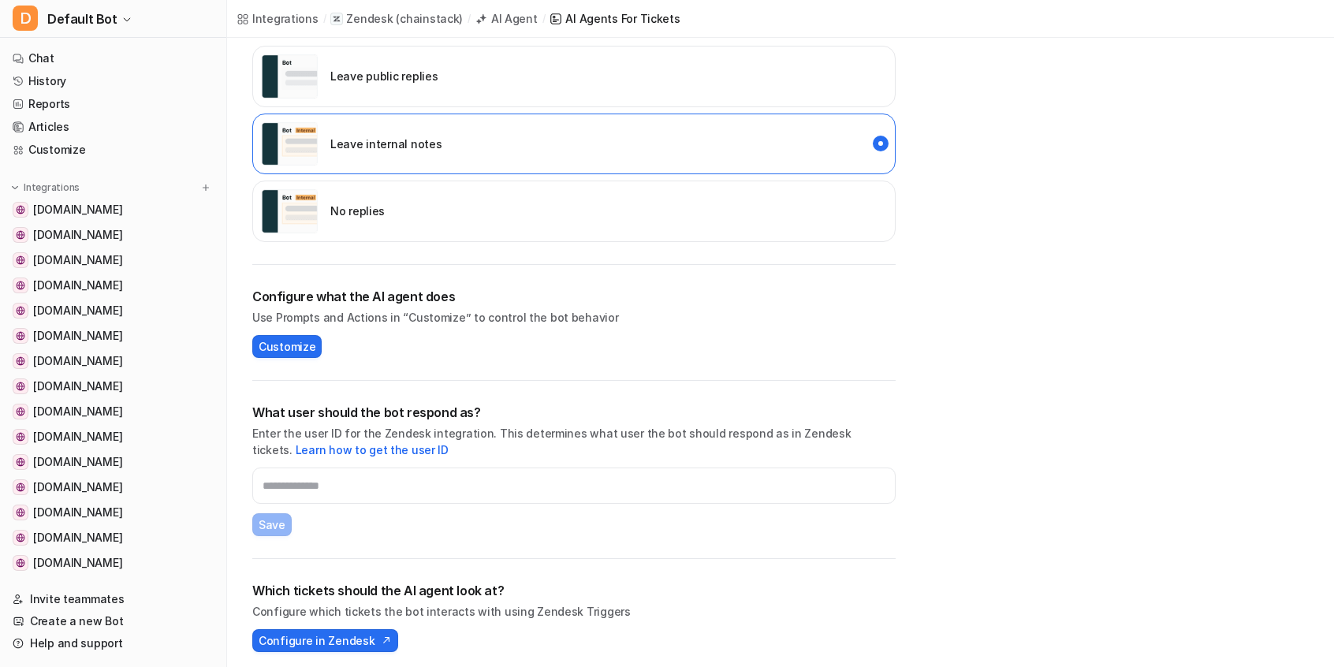
scroll to position [368, 0]
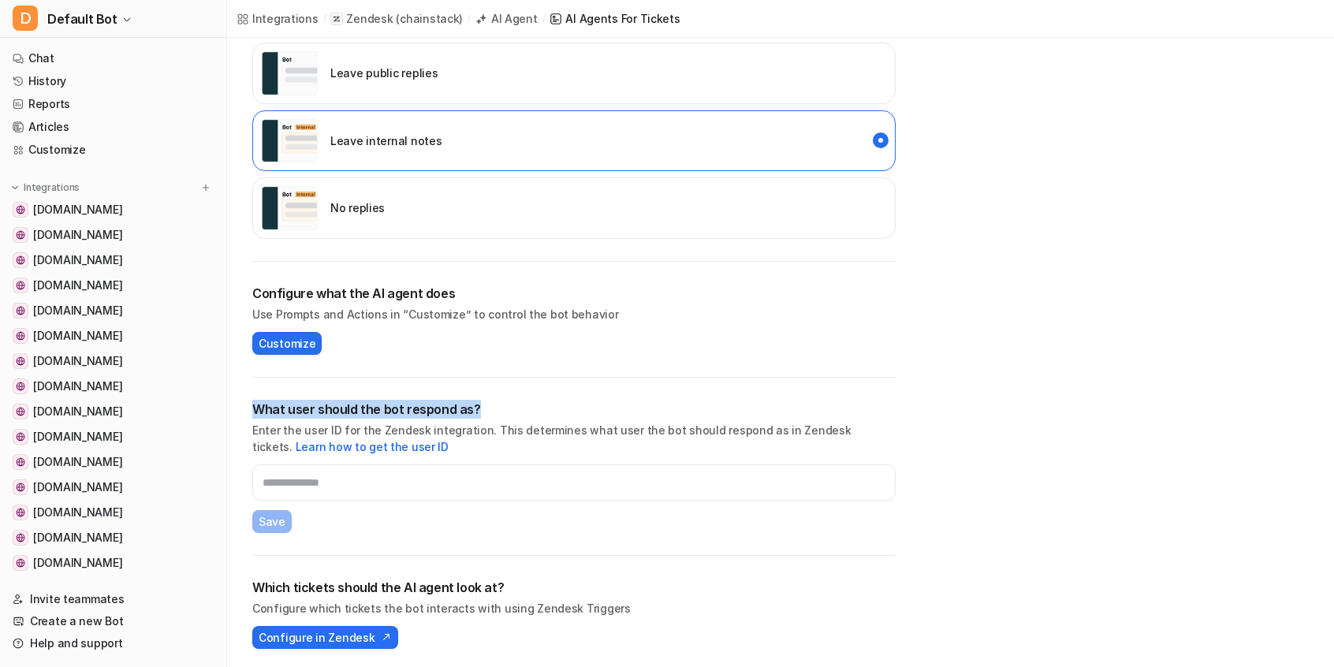
drag, startPoint x: 254, startPoint y: 408, endPoint x: 480, endPoint y: 411, distance: 226.4
click at [481, 410] on h2 "What user should the bot respond as?" at bounding box center [574, 409] width 644 height 19
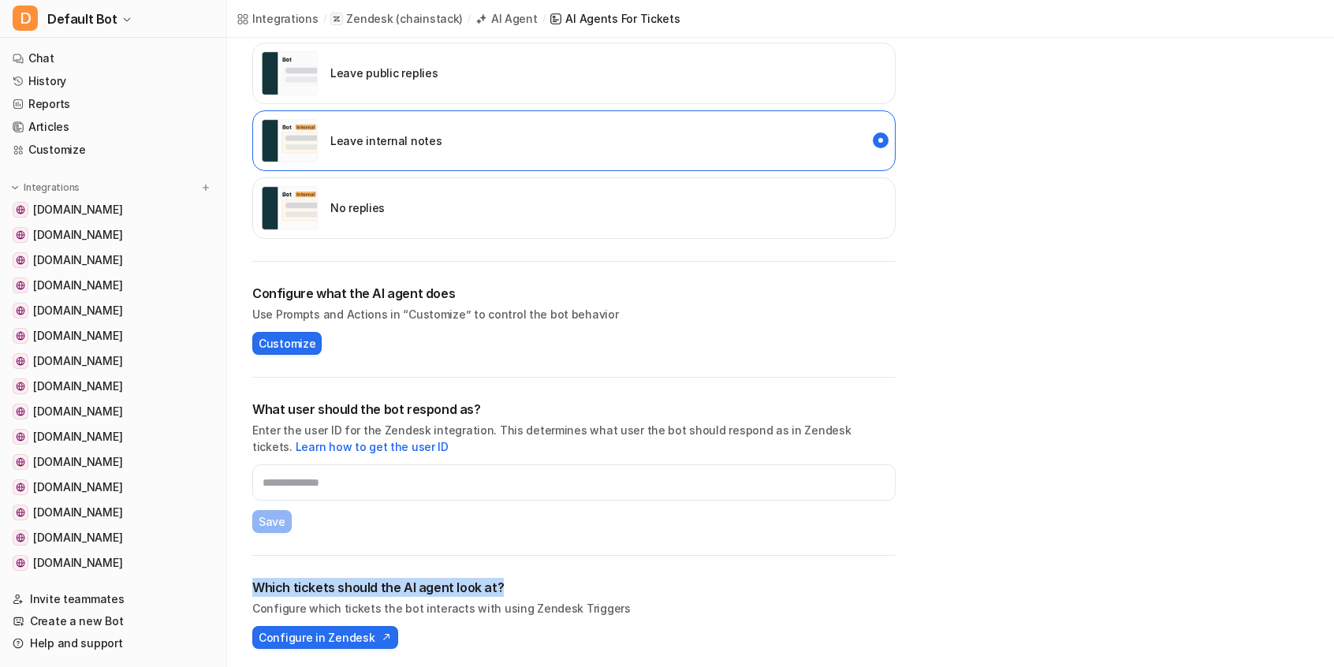
drag, startPoint x: 251, startPoint y: 583, endPoint x: 515, endPoint y: 584, distance: 264.2
click at [515, 584] on div "Enable the AI agent Paused Test the AI agent Create a test ticket and see how t…" at bounding box center [574, 229] width 694 height 884
click at [381, 498] on div "What user should the bot respond as? Enter the user ID for the Zendesk integrat…" at bounding box center [574, 466] width 644 height 133
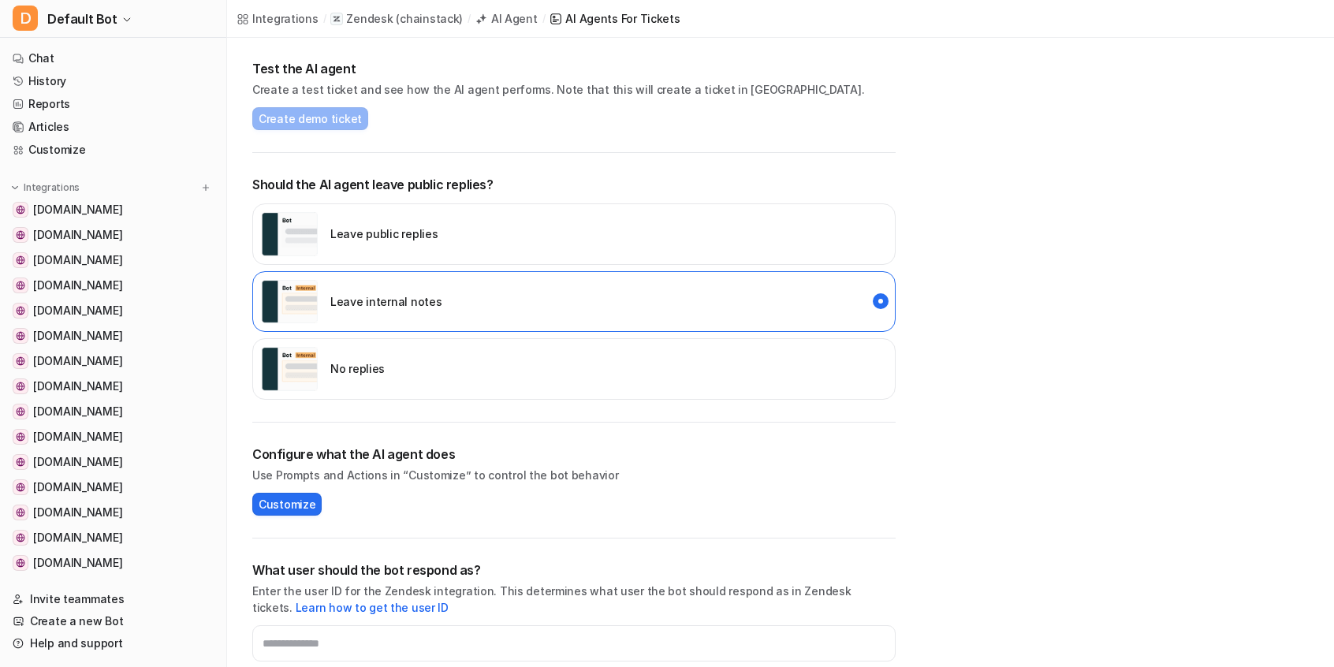
scroll to position [0, 0]
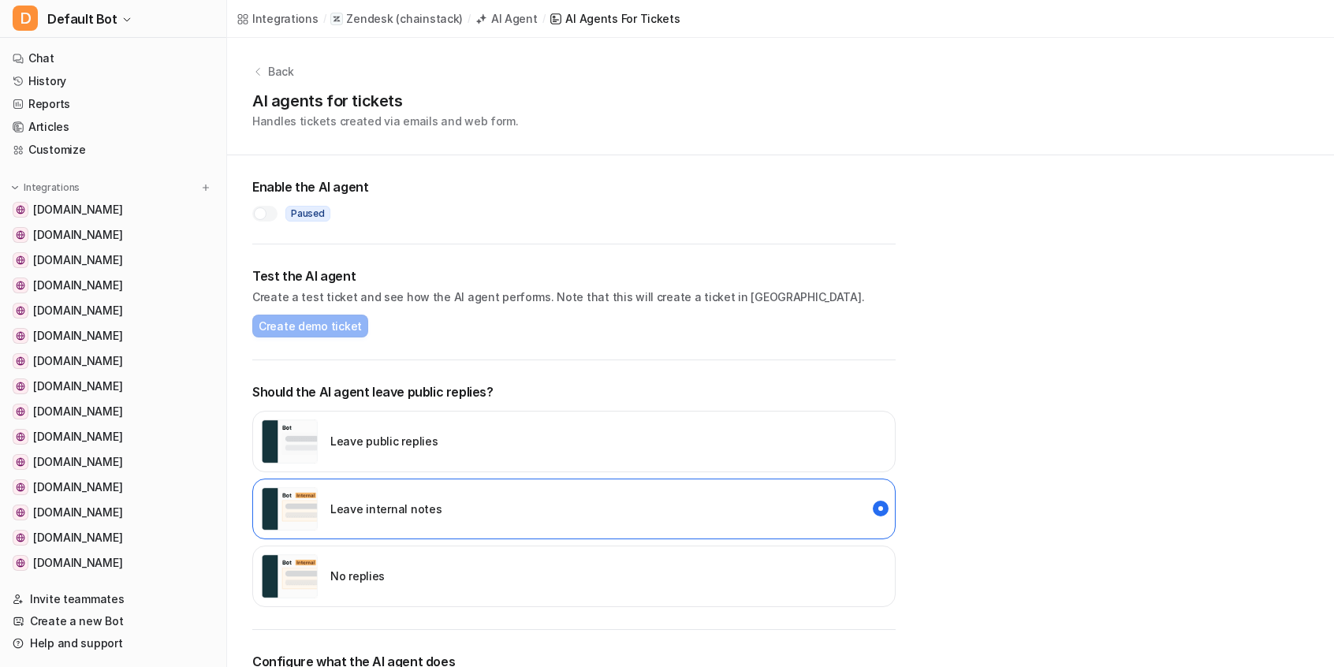
click at [263, 215] on div at bounding box center [260, 213] width 13 height 13
click at [298, 326] on span "Create demo ticket" at bounding box center [310, 326] width 103 height 17
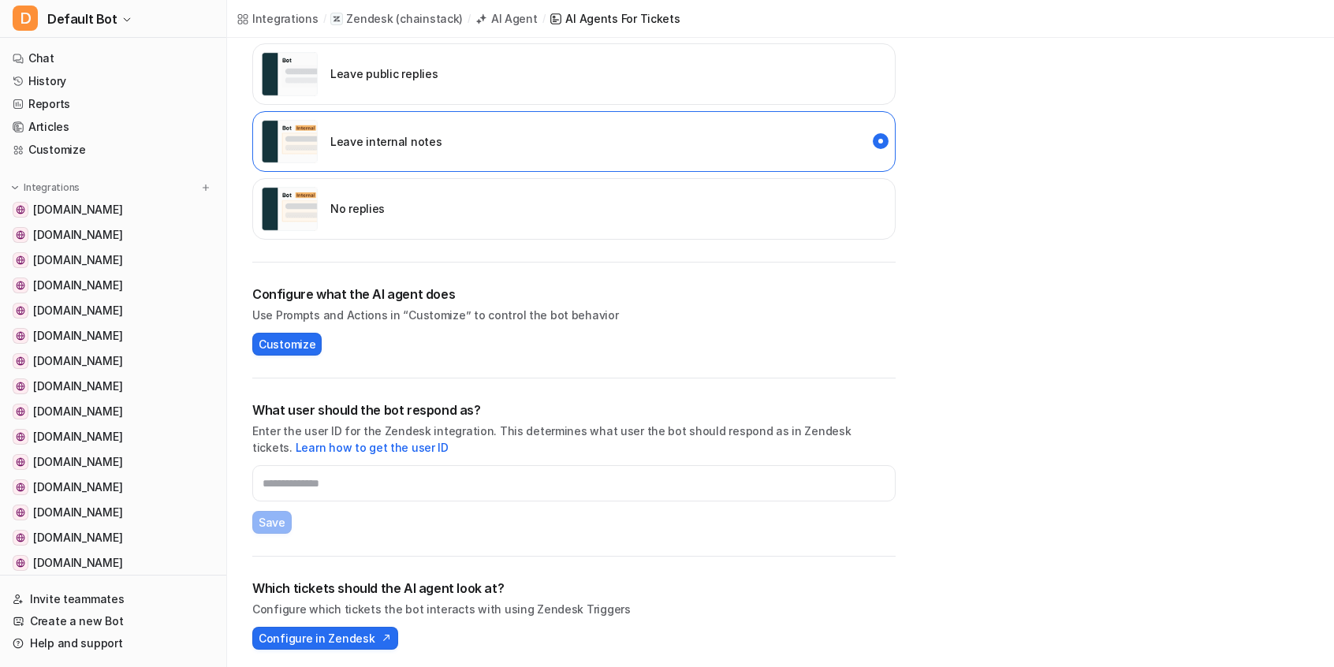
scroll to position [368, 0]
click at [328, 638] on span "Configure in Zendesk" at bounding box center [317, 637] width 116 height 17
click at [312, 480] on input "text" at bounding box center [574, 482] width 644 height 36
paste input "**********"
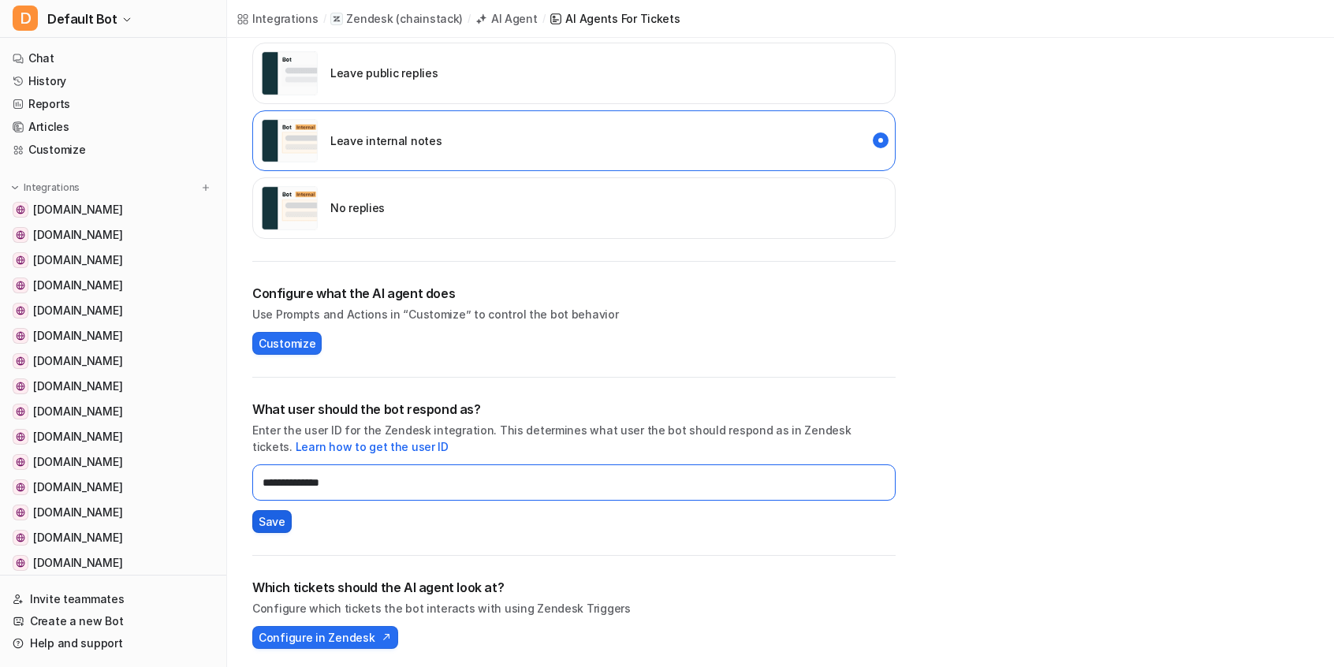
type input "**********"
click at [274, 521] on span "Save" at bounding box center [272, 521] width 27 height 17
